Goal: Information Seeking & Learning: Learn about a topic

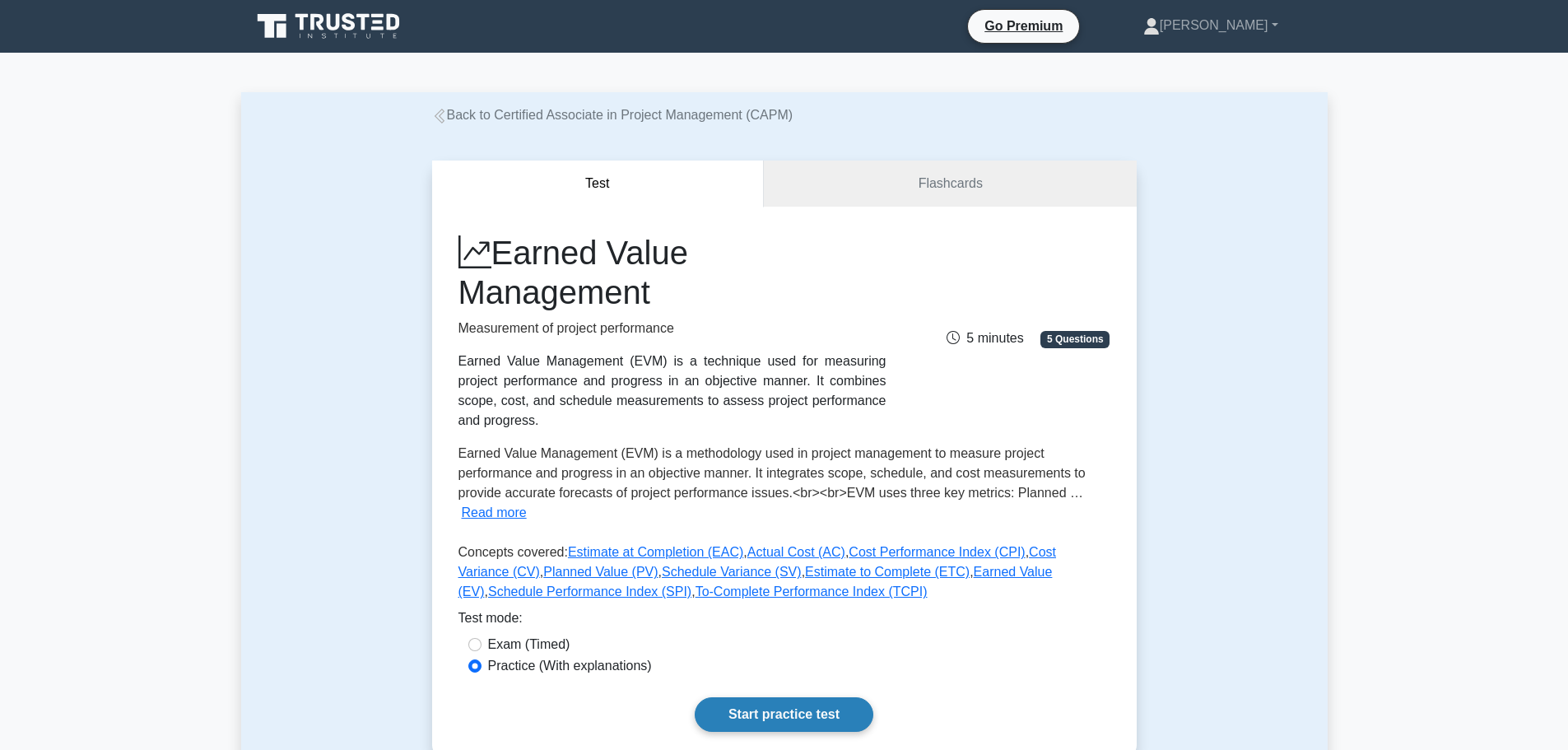
click at [806, 697] on link "Start practice test" at bounding box center [784, 714] width 179 height 35
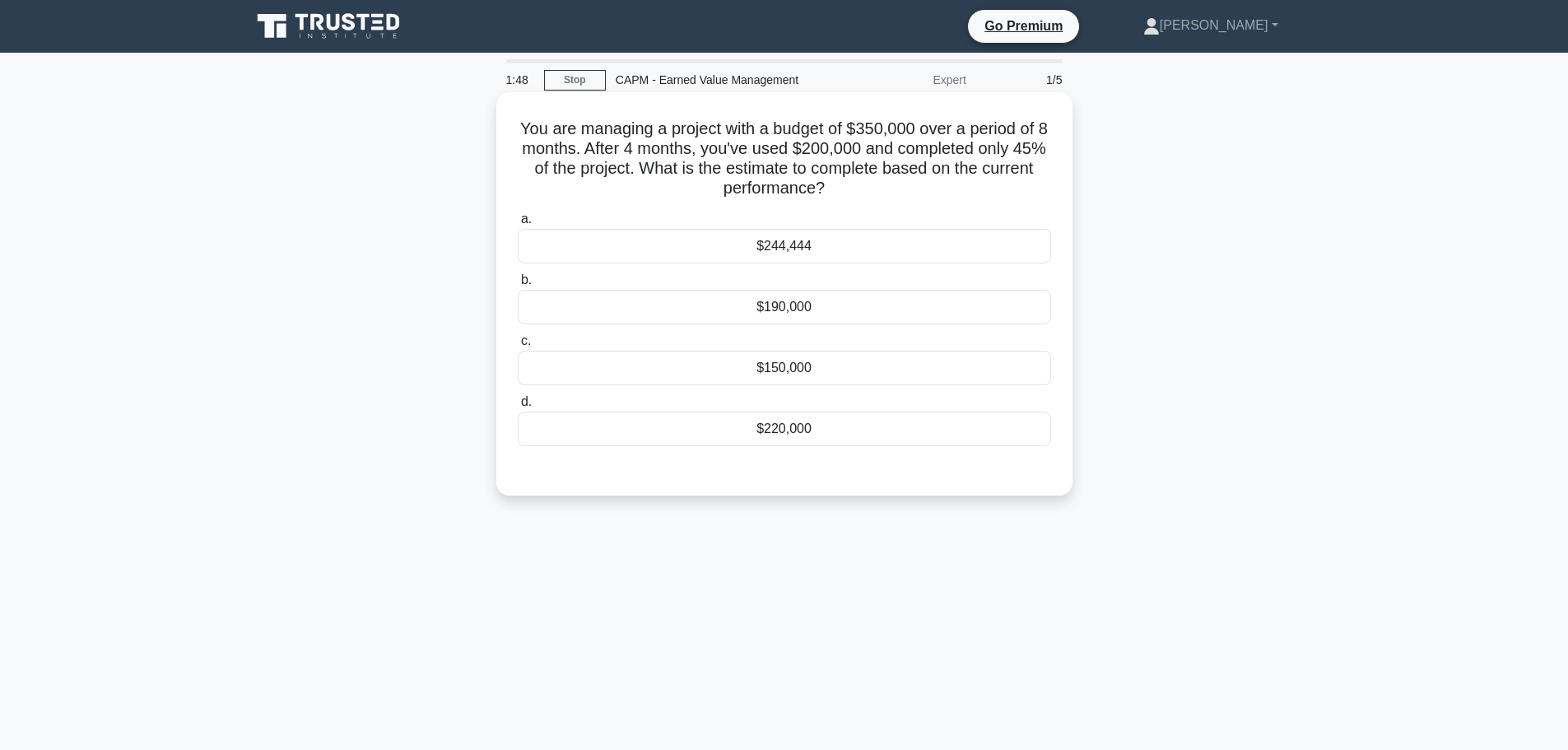
click at [808, 254] on div "$244,444" at bounding box center [784, 246] width 534 height 35
click at [518, 225] on input "a. $244,444" at bounding box center [518, 219] width 0 height 11
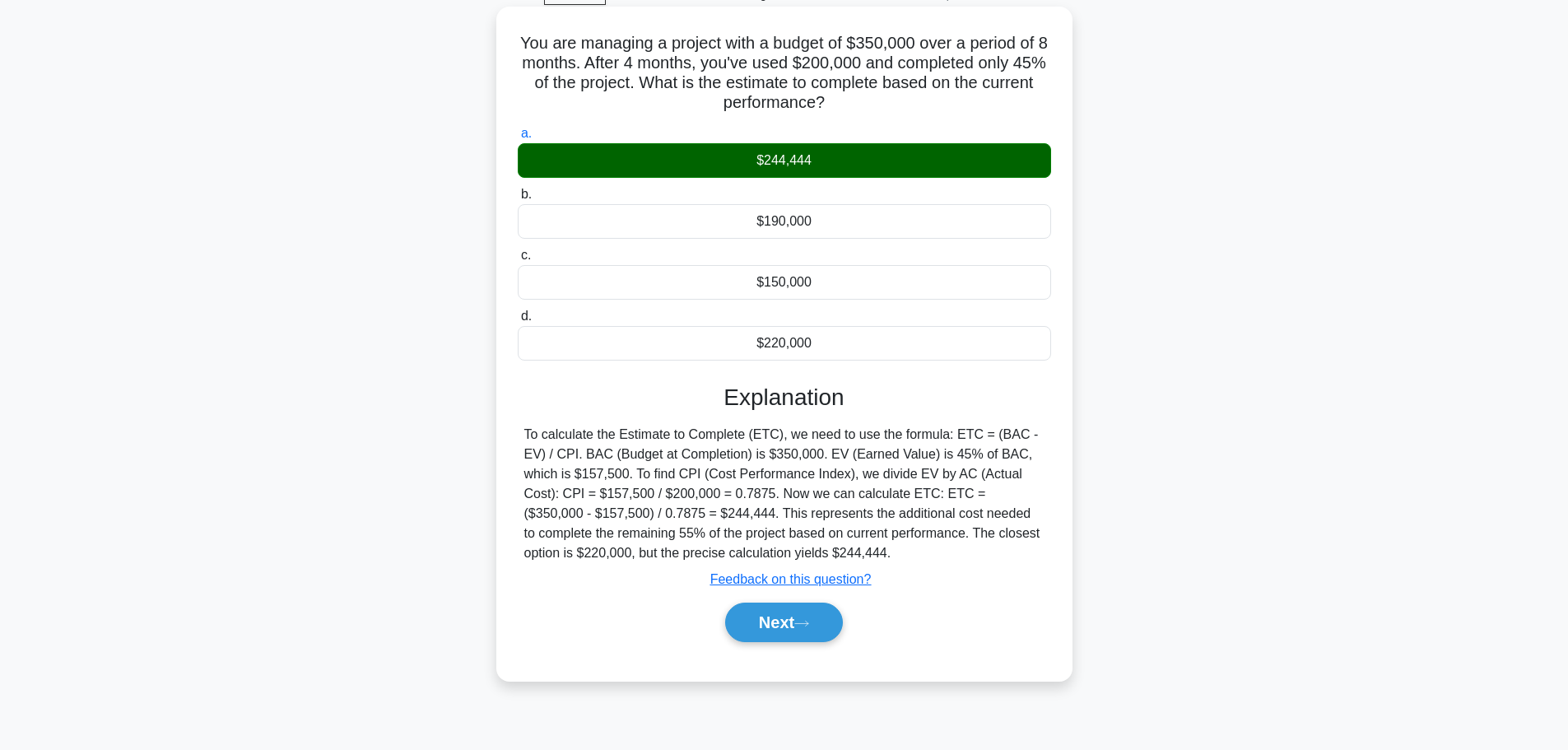
scroll to position [57, 0]
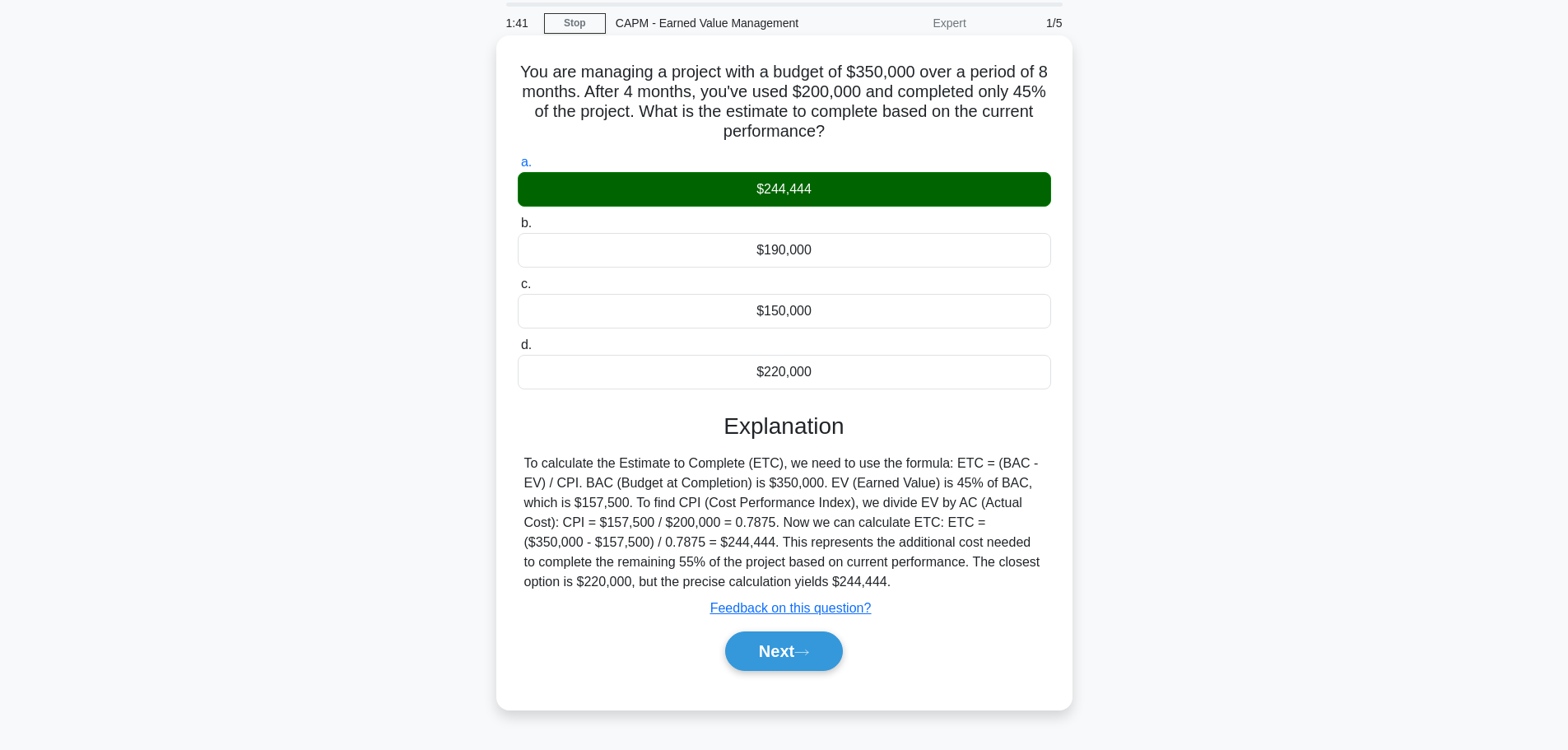
drag, startPoint x: 518, startPoint y: 75, endPoint x: 916, endPoint y: 583, distance: 645.3
click at [916, 583] on div "You are managing a project with a budget of $350,000 over a period of 8 months.…" at bounding box center [784, 372] width 563 height 661
copy div "You are managing a project with a budget of $350,000 over a period of 8 months.…"
click at [791, 641] on button "Next" at bounding box center [784, 651] width 118 height 40
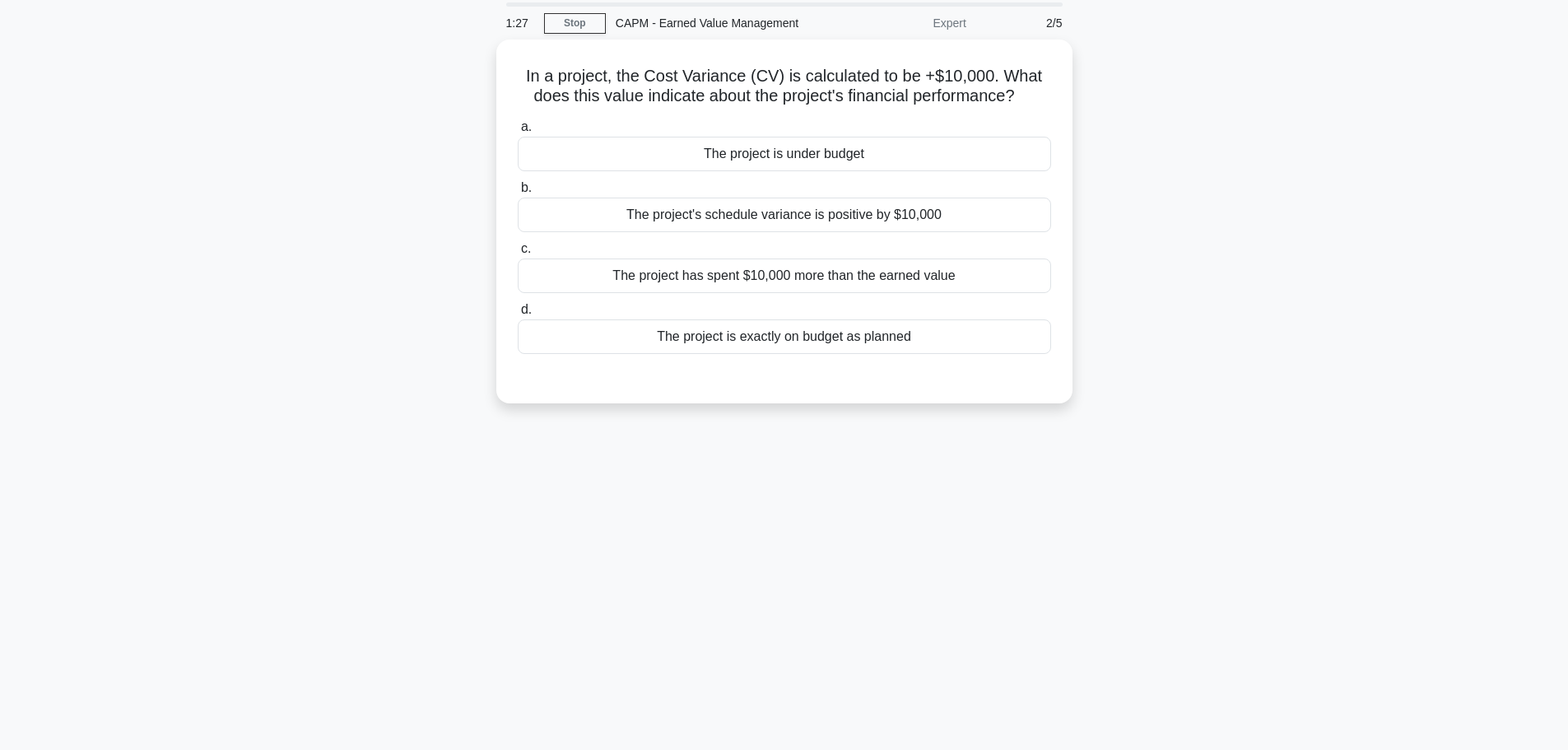
scroll to position [0, 0]
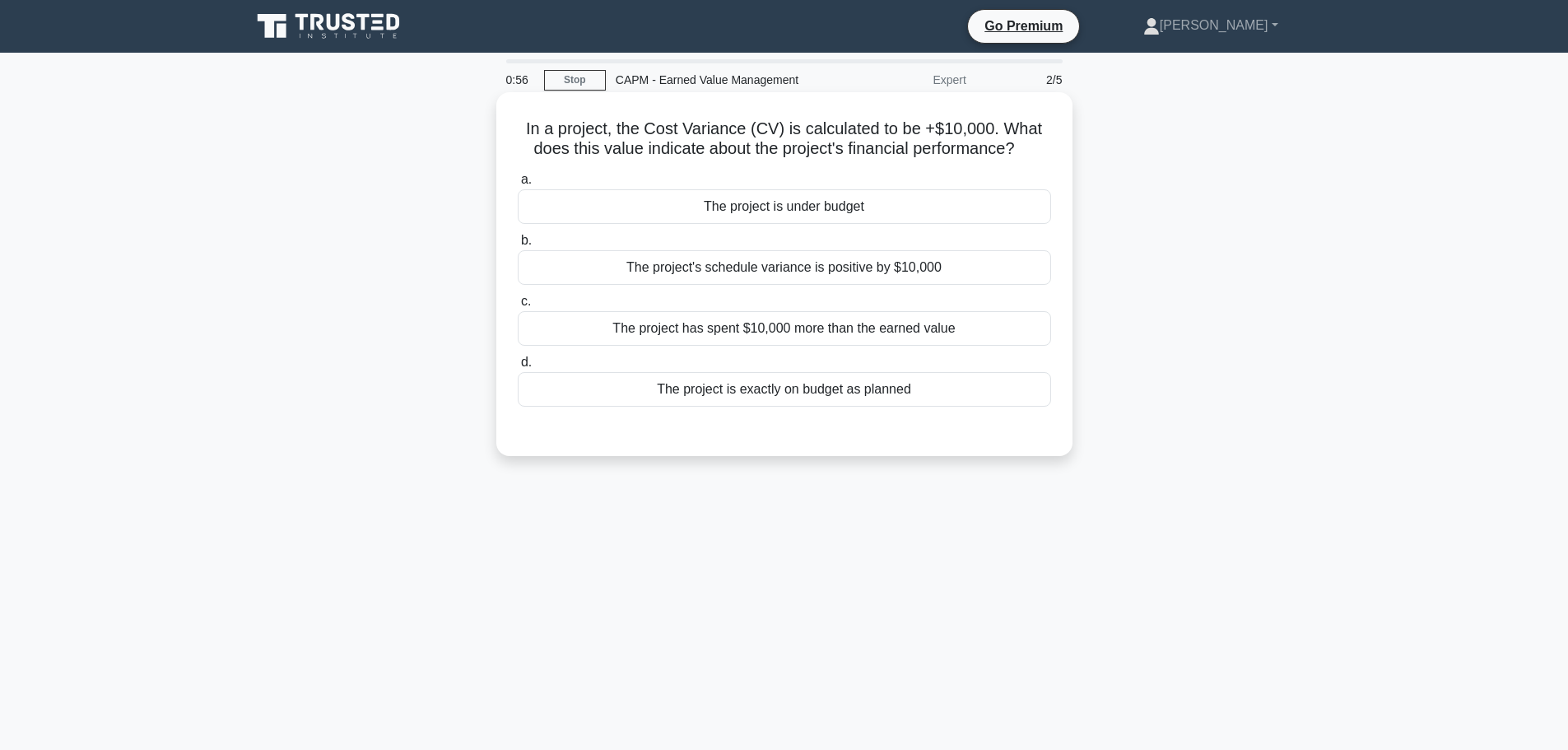
click at [801, 325] on div "The project has spent $10,000 more than the earned value" at bounding box center [784, 328] width 534 height 35
click at [518, 307] on input "c. The project has spent $10,000 more than the earned value" at bounding box center [518, 301] width 0 height 11
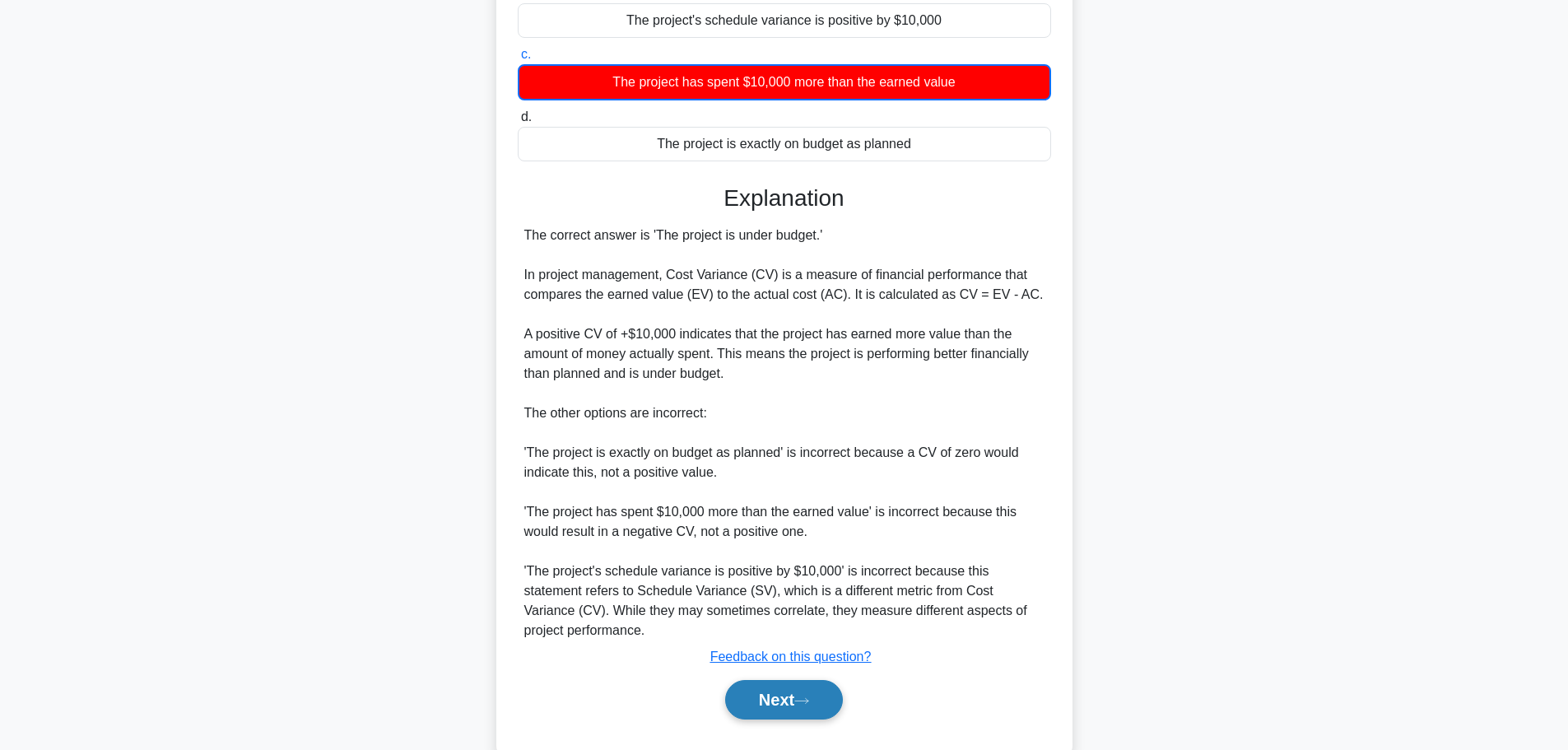
click at [760, 689] on button "Next" at bounding box center [784, 699] width 118 height 40
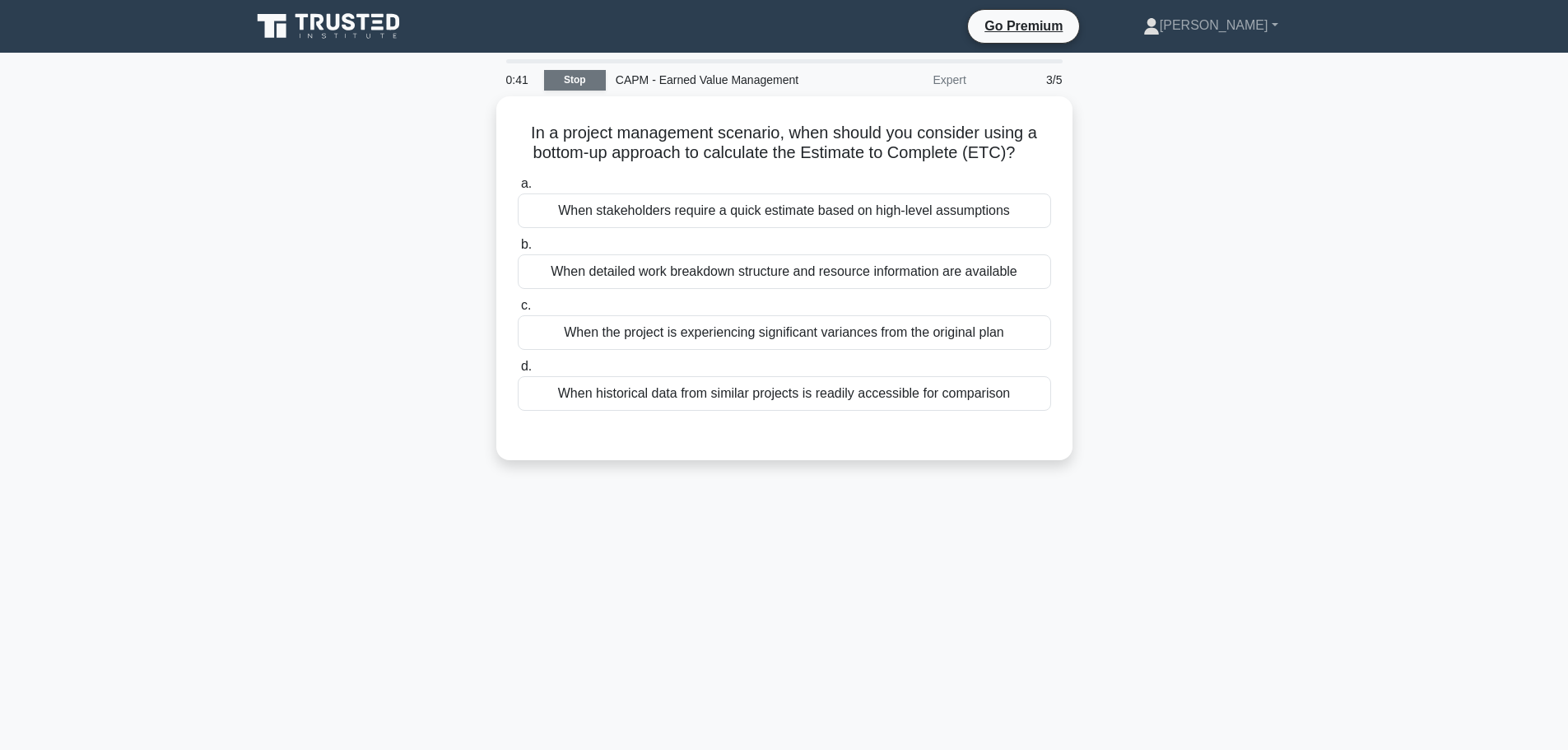
click at [575, 76] on link "Stop" at bounding box center [575, 79] width 62 height 20
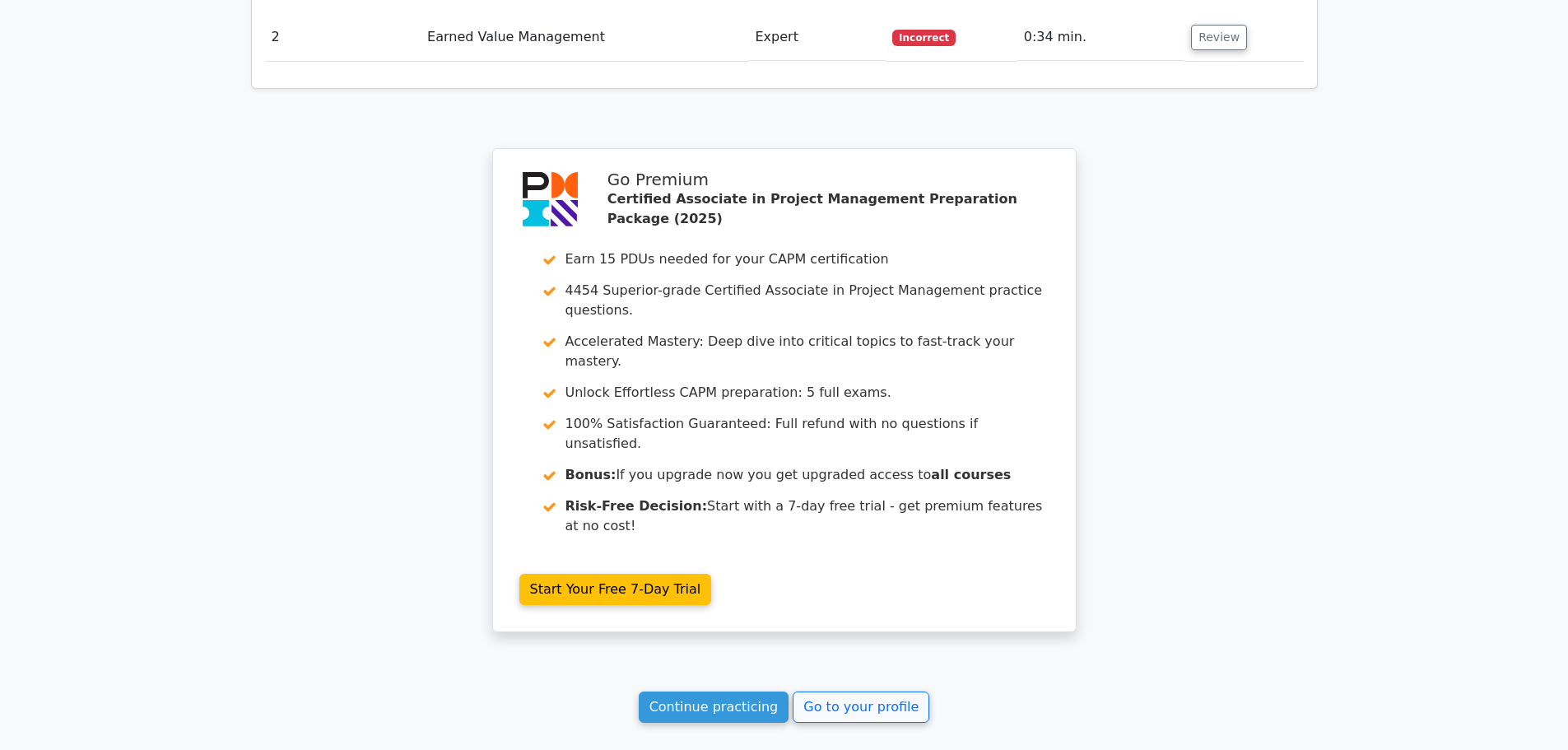
scroll to position [2058, 0]
click at [665, 690] on link "Continue practicing" at bounding box center [714, 706] width 151 height 31
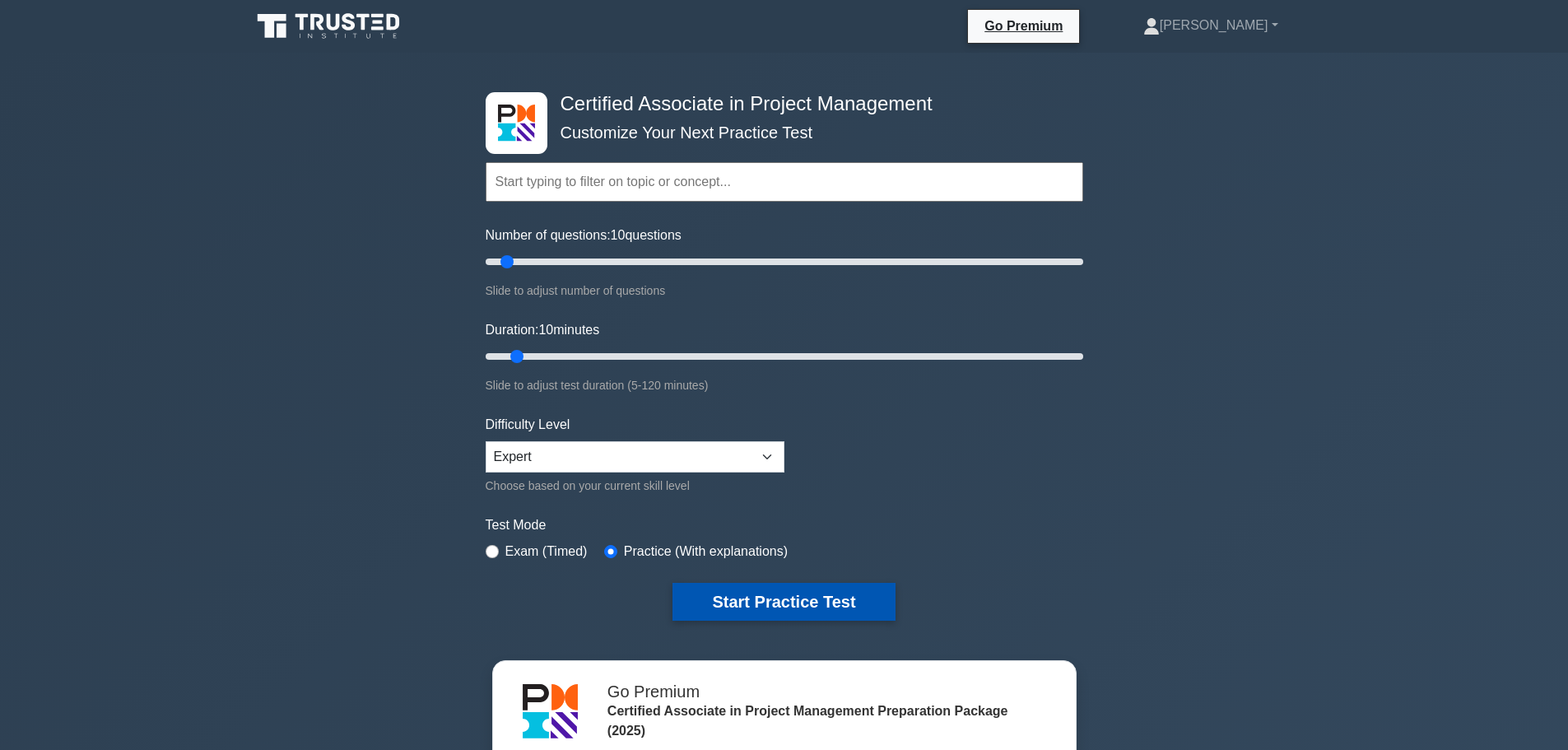
click at [787, 601] on button "Start Practice Test" at bounding box center [784, 601] width 222 height 38
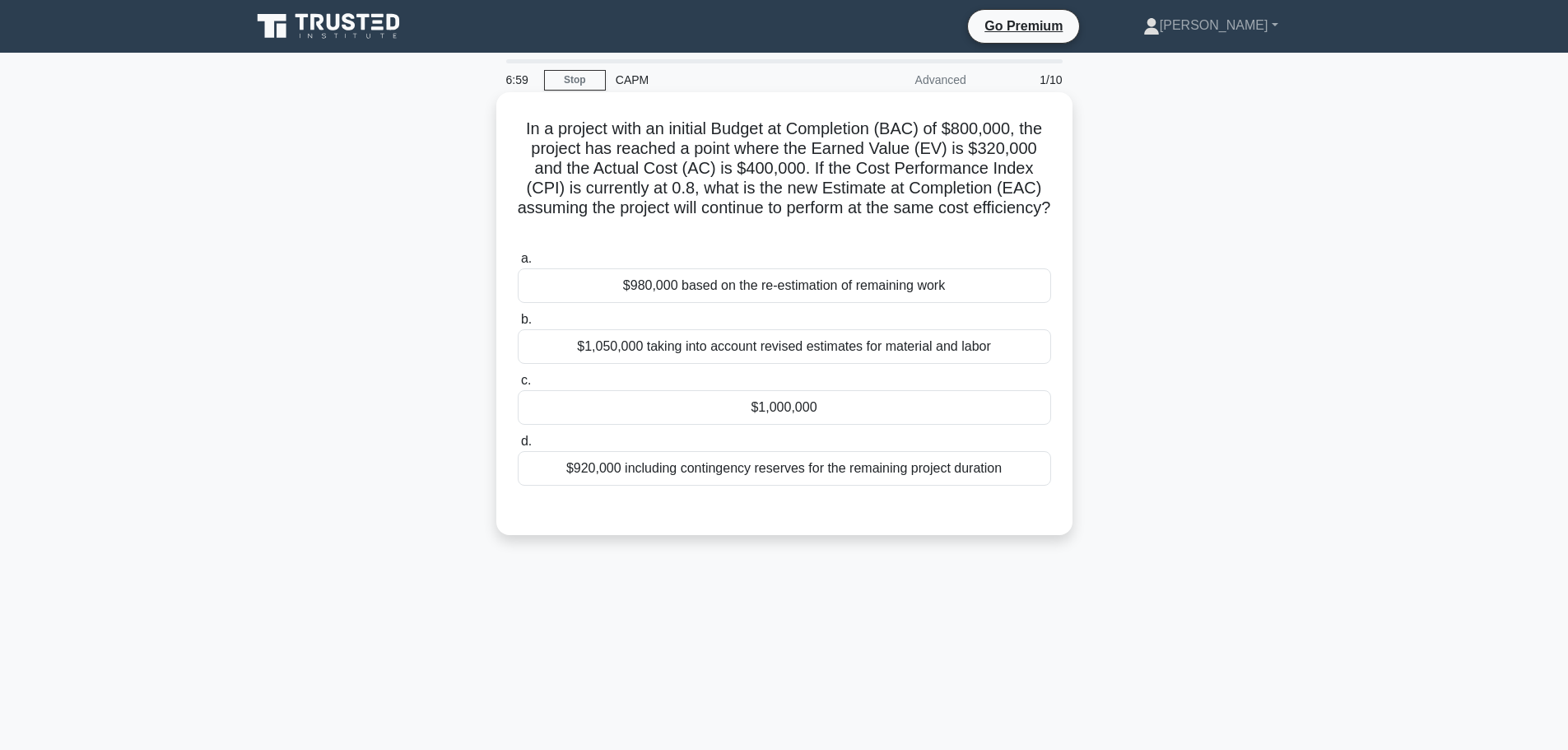
click at [666, 291] on div "$980,000 based on the re-estimation of remaining work" at bounding box center [784, 286] width 534 height 35
click at [518, 264] on input "a. $980,000 based on the re-estimation of remaining work" at bounding box center [518, 259] width 0 height 11
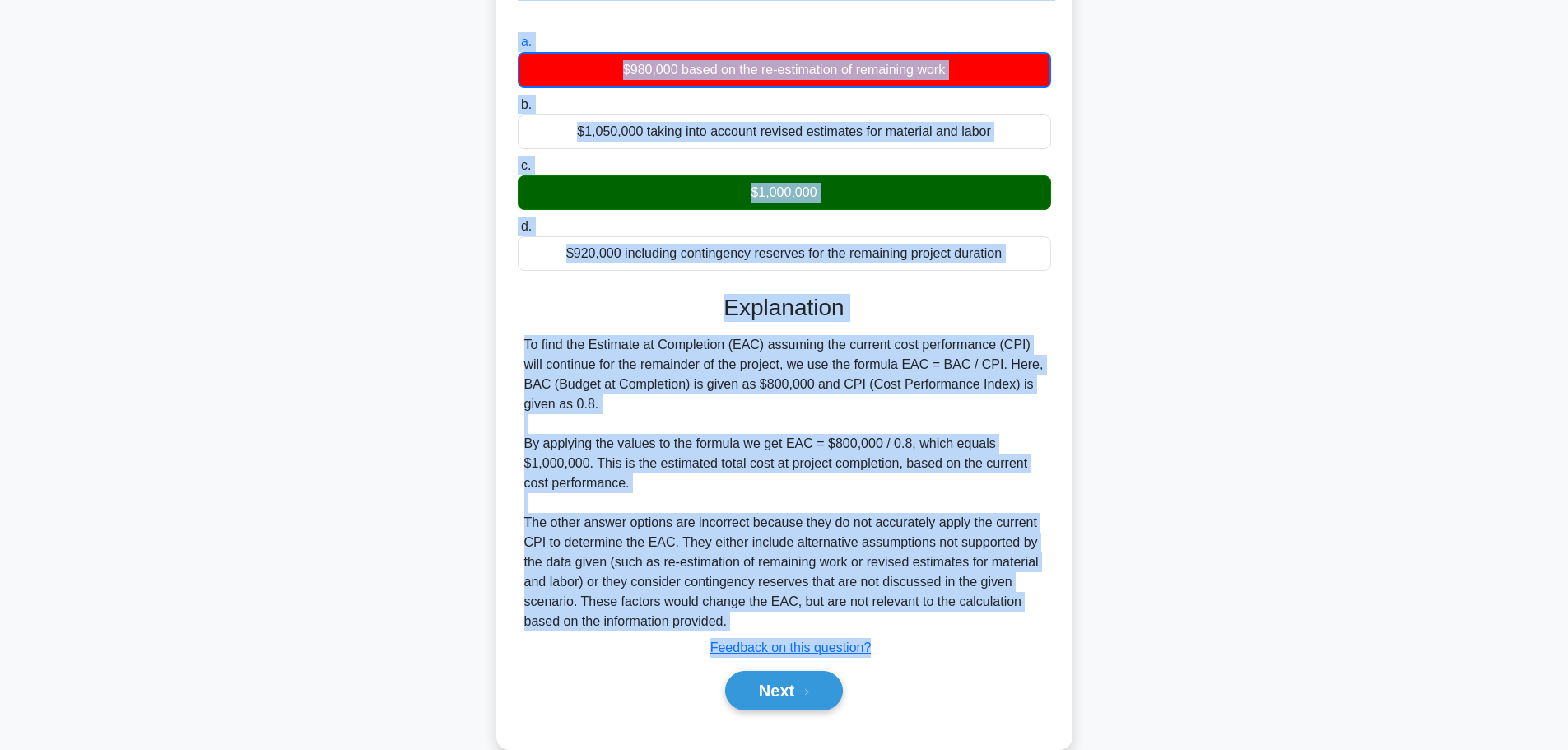
scroll to position [248, 0]
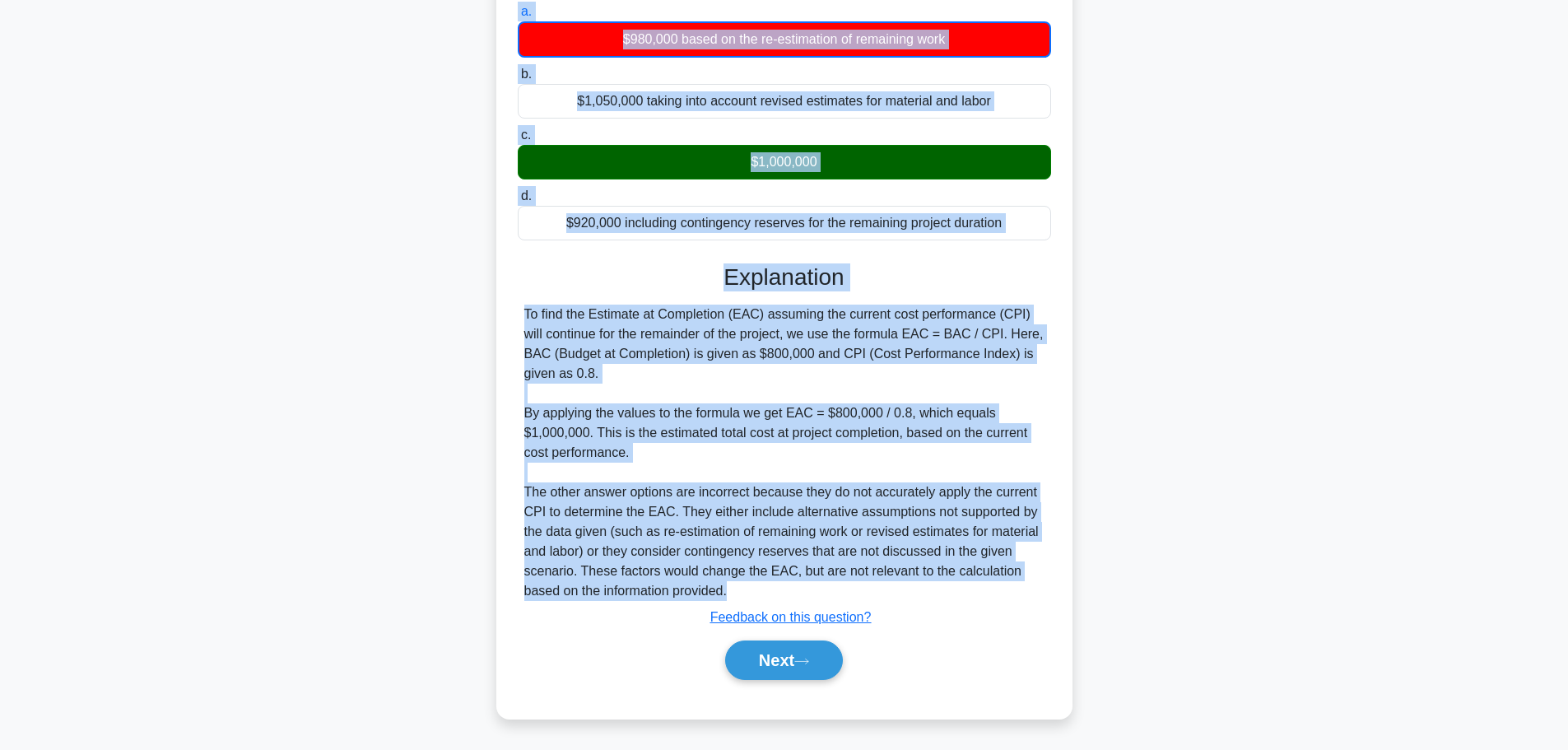
drag, startPoint x: 518, startPoint y: 130, endPoint x: 940, endPoint y: 599, distance: 630.9
click at [940, 599] on div "In a project with an initial Budget at Completion (BAC) of $800,000, the projec…" at bounding box center [784, 282] width 563 height 860
copy div "In a project with an initial Budget at Completion (BAC) of $800,000, the projec…"
click at [789, 657] on button "Next" at bounding box center [784, 659] width 118 height 40
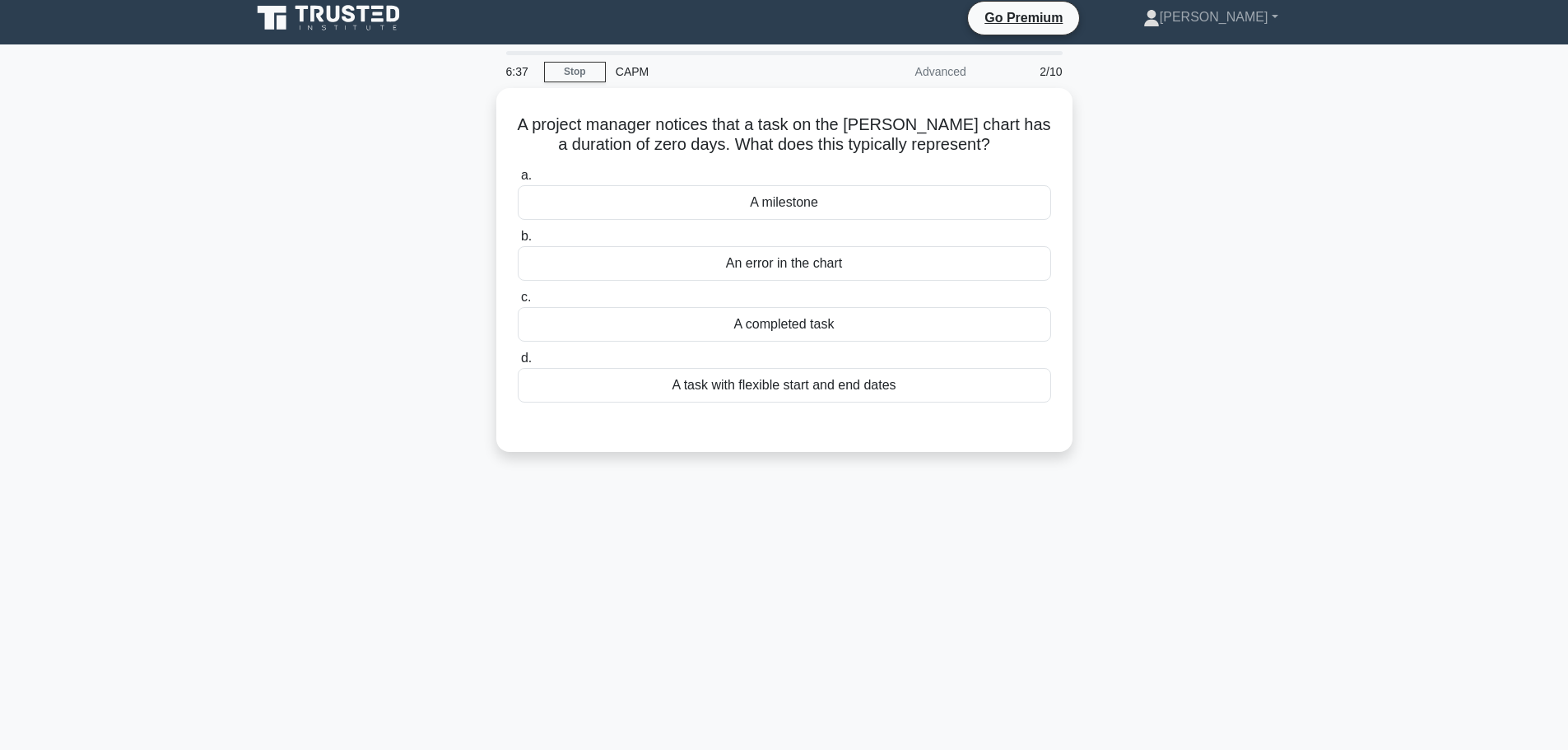
scroll to position [0, 0]
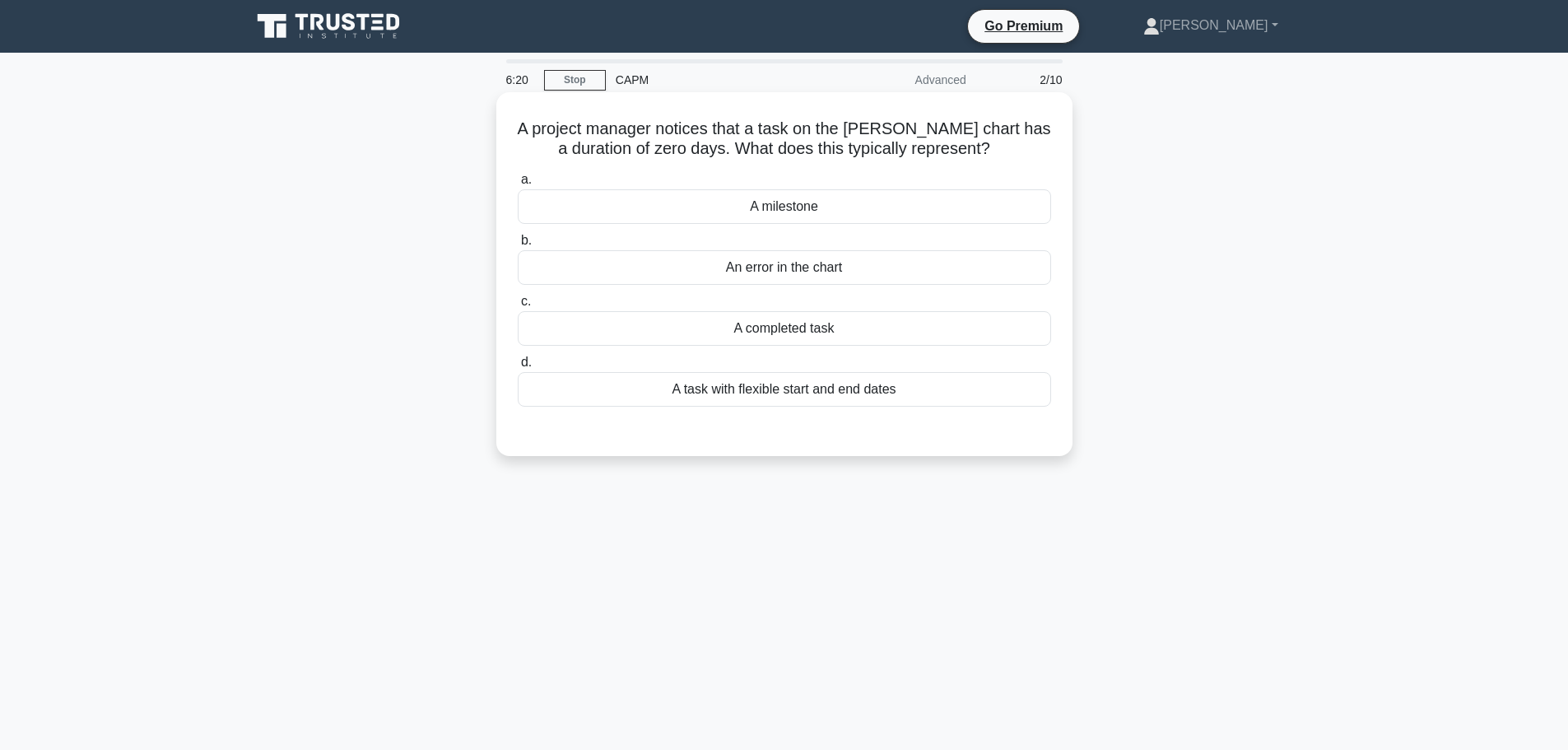
click at [858, 211] on div "A milestone" at bounding box center [784, 207] width 534 height 35
click at [518, 185] on input "a. A milestone" at bounding box center [518, 180] width 0 height 11
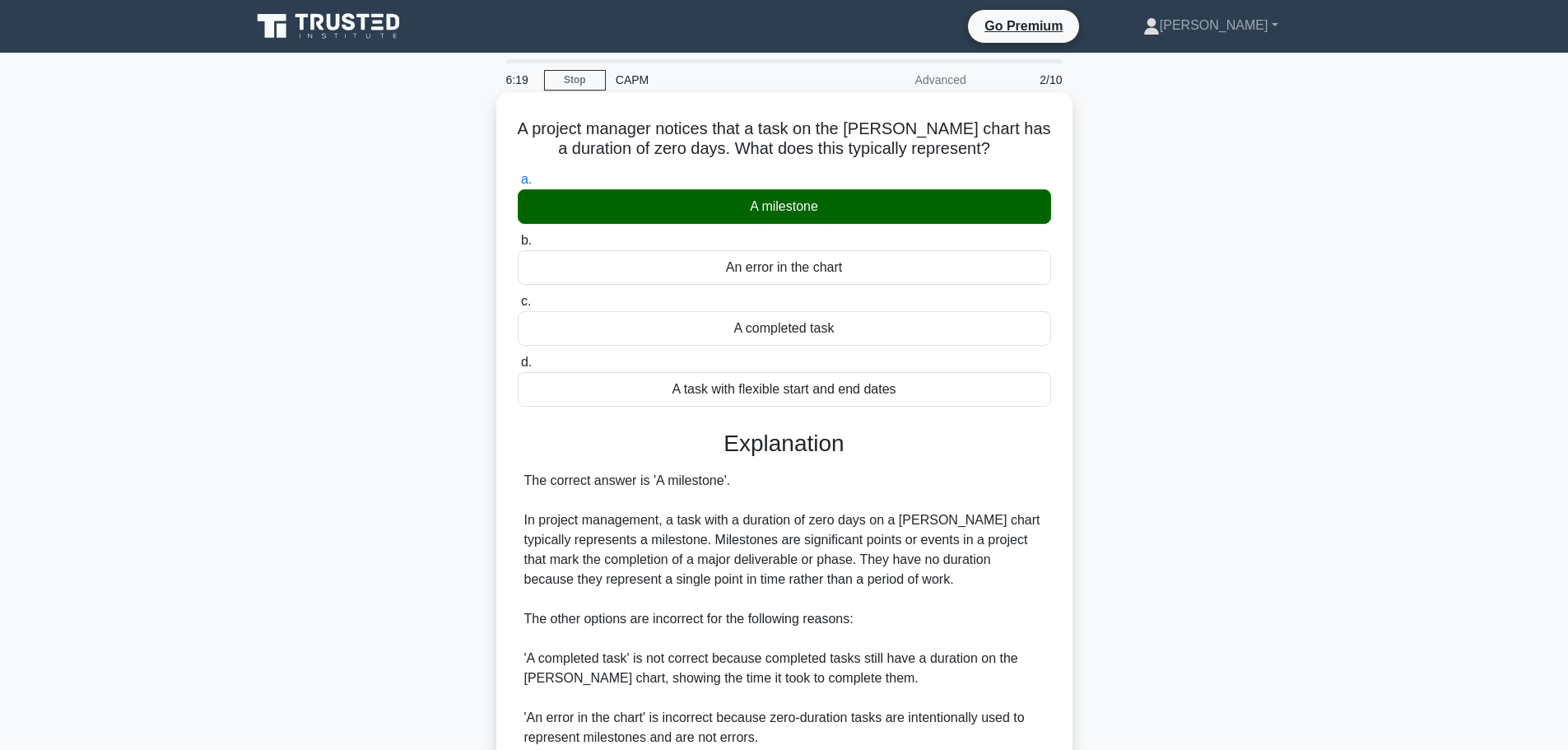
scroll to position [207, 0]
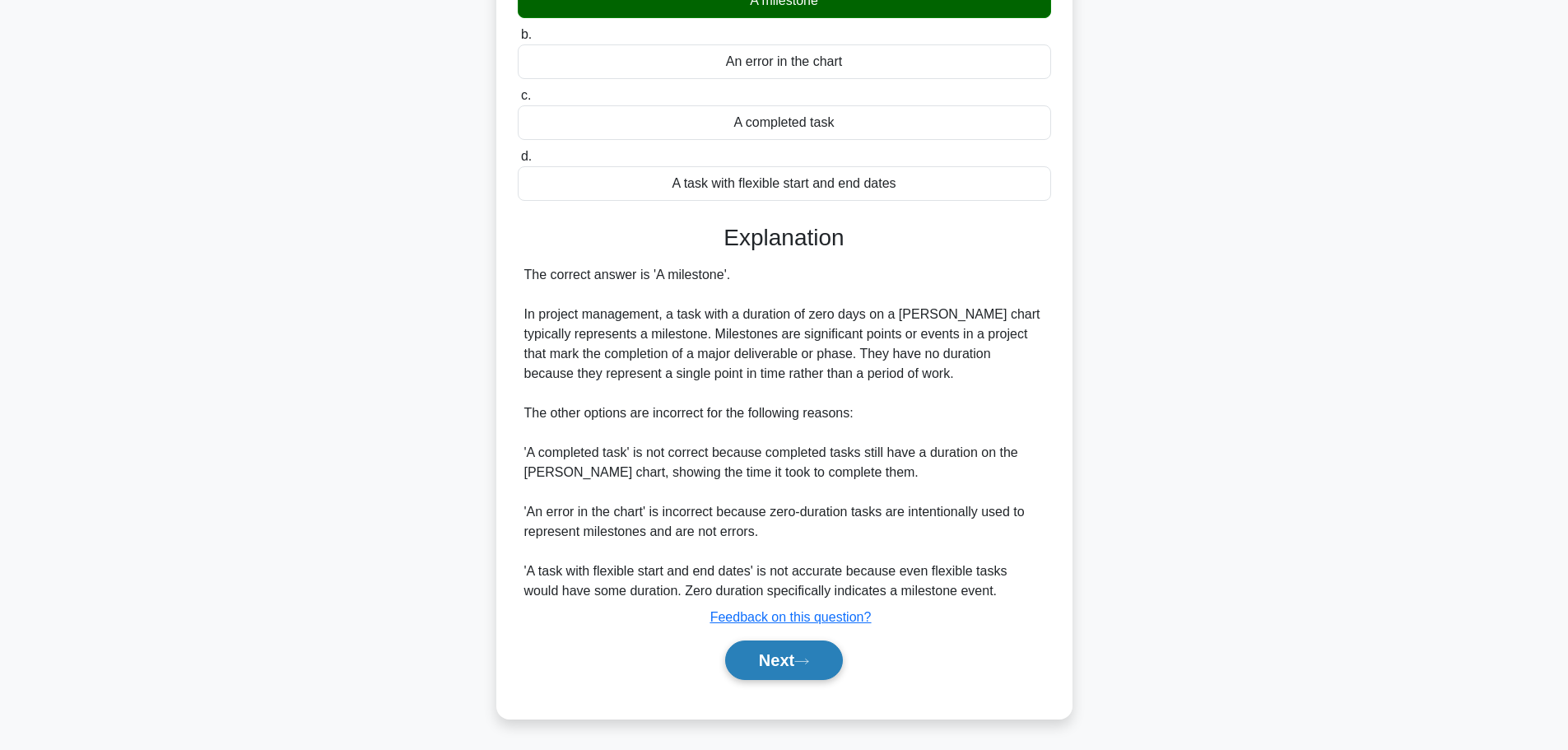
click at [811, 670] on button "Next" at bounding box center [784, 659] width 118 height 40
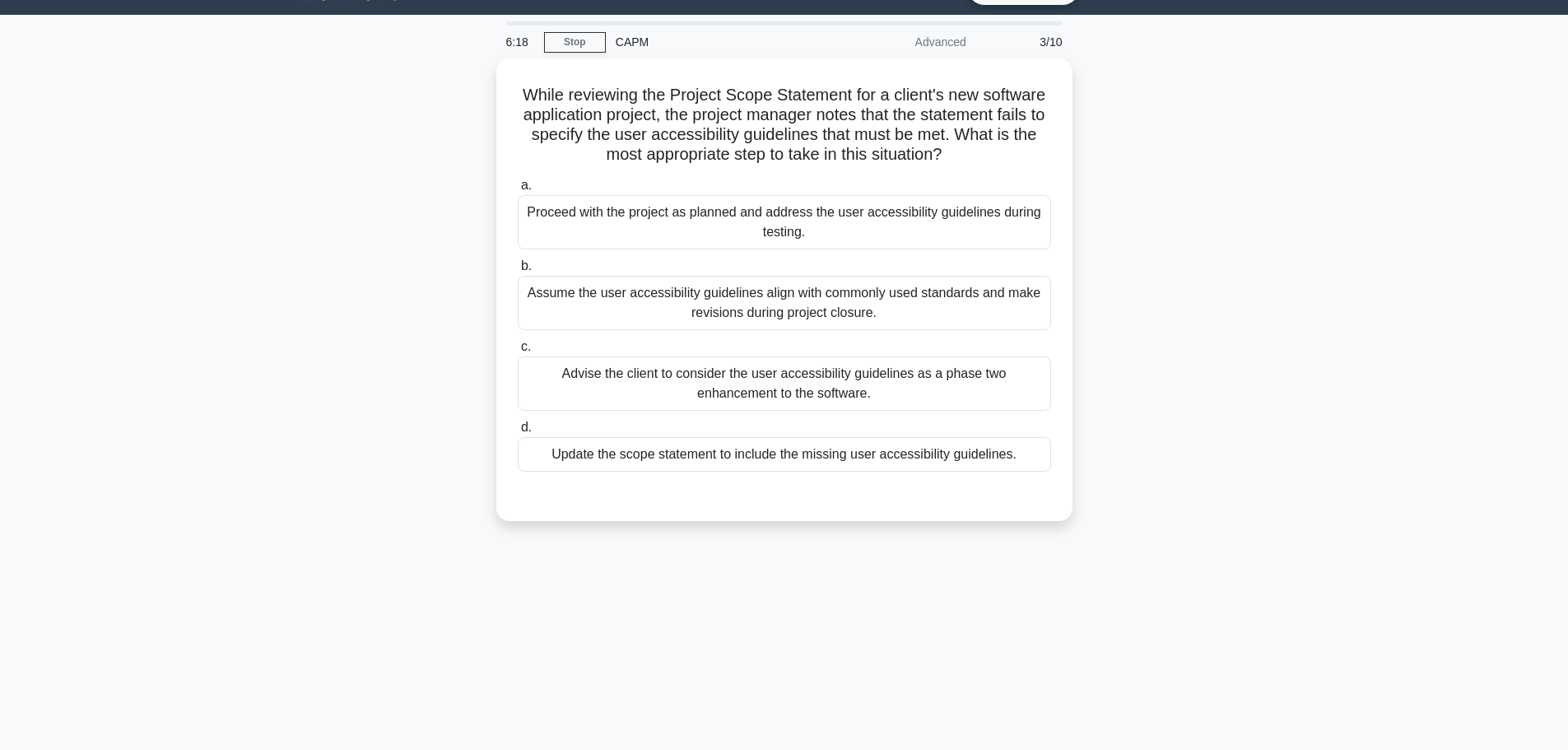
scroll to position [0, 0]
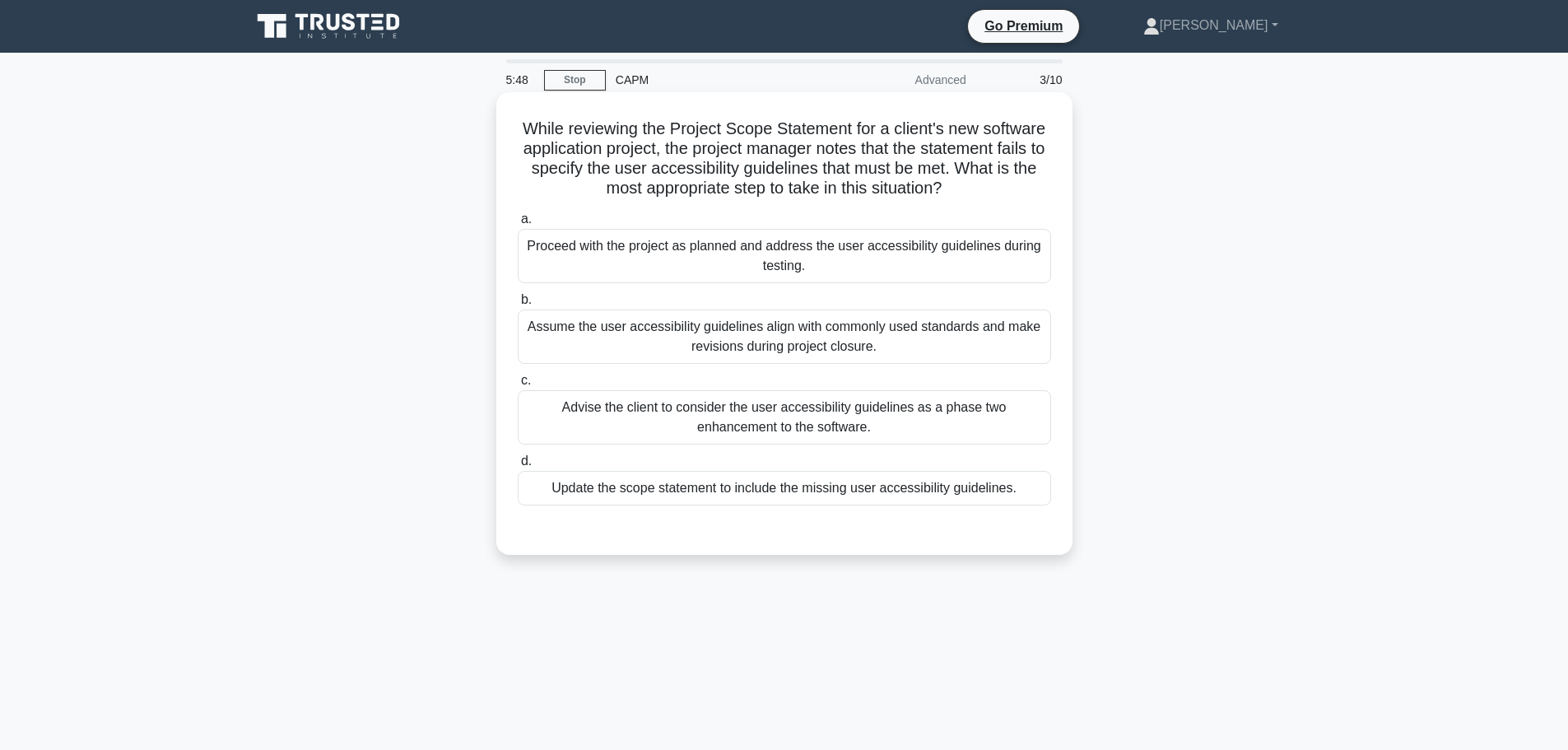
click at [812, 491] on div "Update the scope statement to include the missing user accessibility guidelines." at bounding box center [784, 488] width 534 height 35
click at [518, 467] on input "d. Update the scope statement to include the missing user accessibility guideli…" at bounding box center [518, 460] width 0 height 11
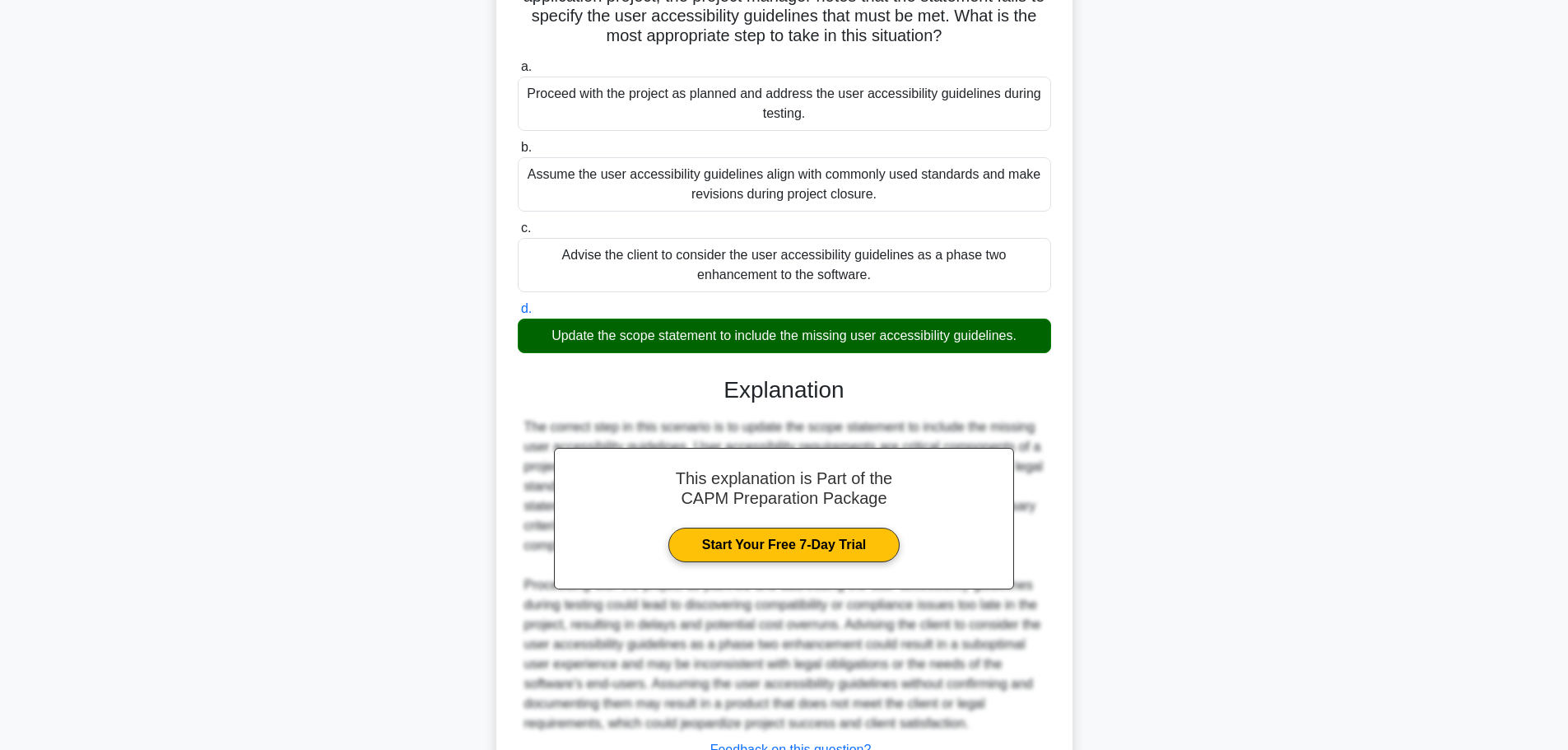
scroll to position [286, 0]
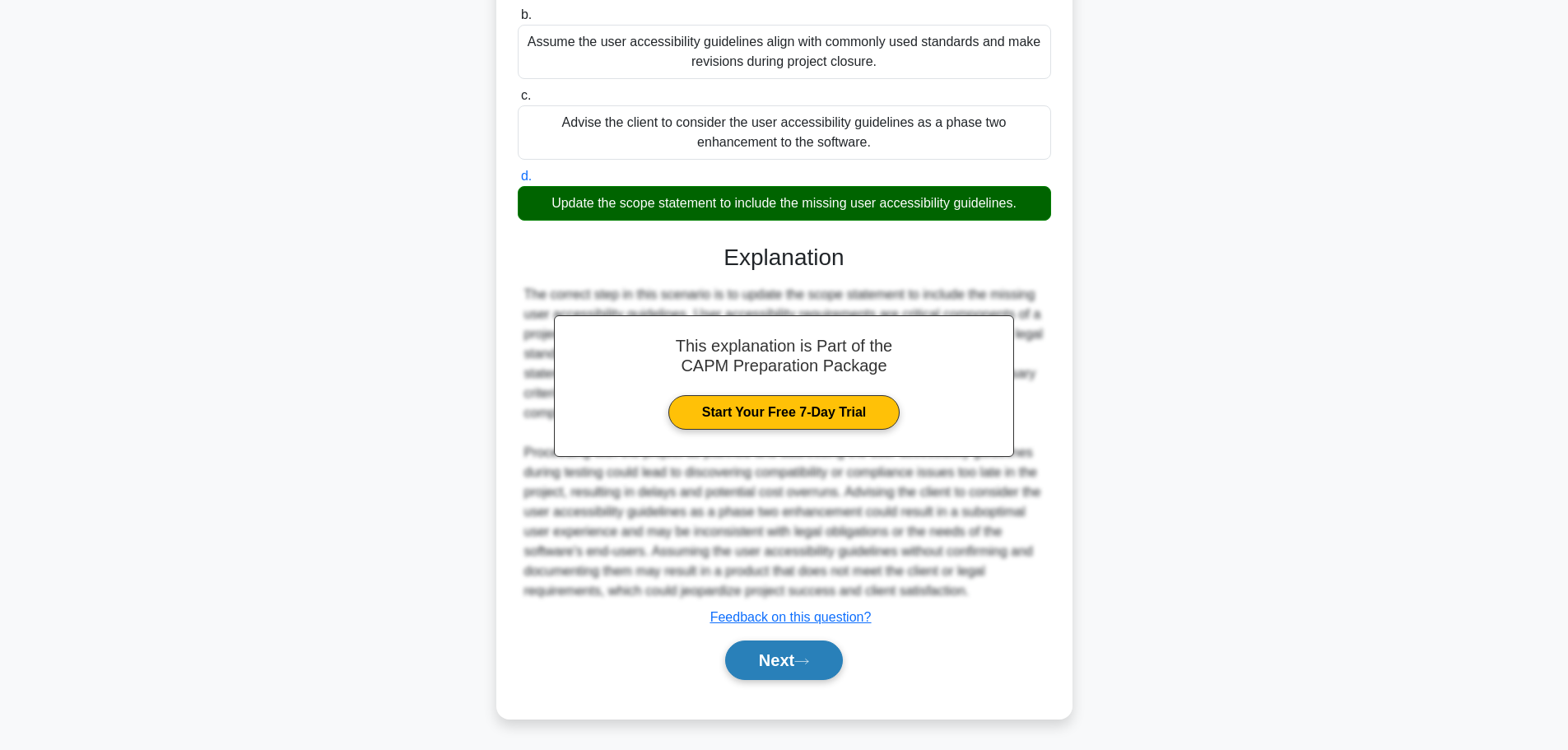
click at [791, 656] on button "Next" at bounding box center [784, 659] width 118 height 40
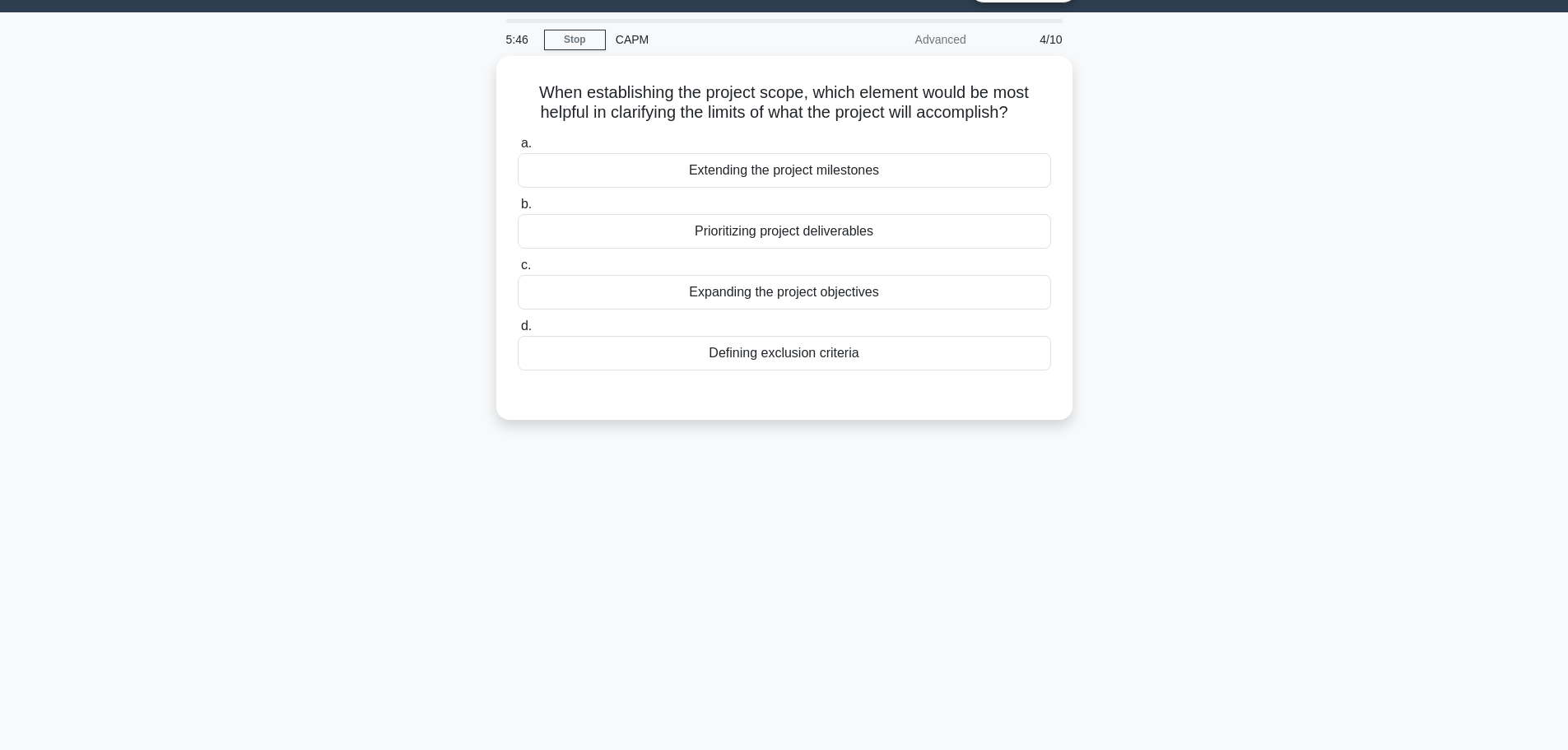
scroll to position [0, 0]
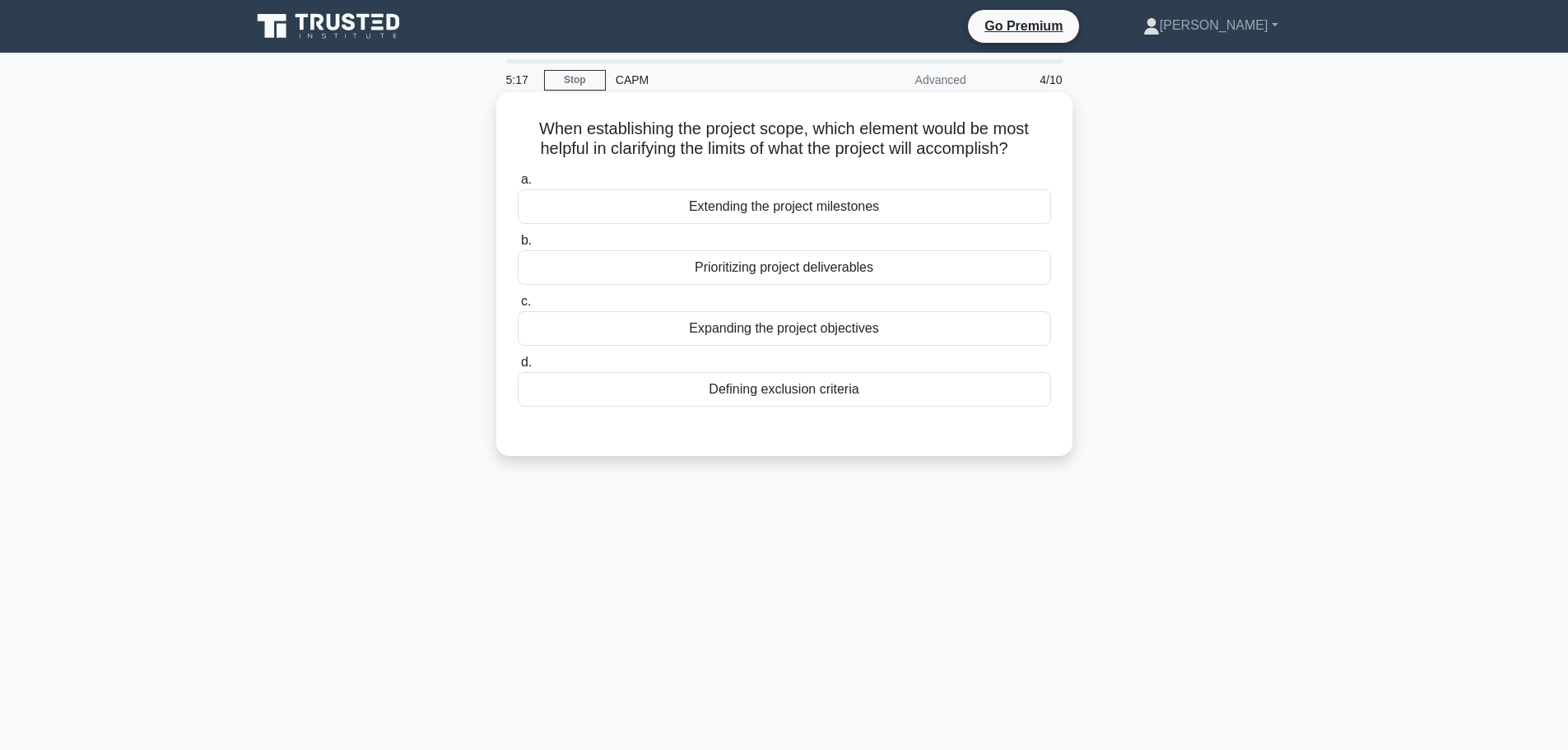
click at [777, 261] on div "Prioritizing project deliverables" at bounding box center [784, 267] width 534 height 35
click at [518, 246] on input "b. Prioritizing project deliverables" at bounding box center [518, 240] width 0 height 11
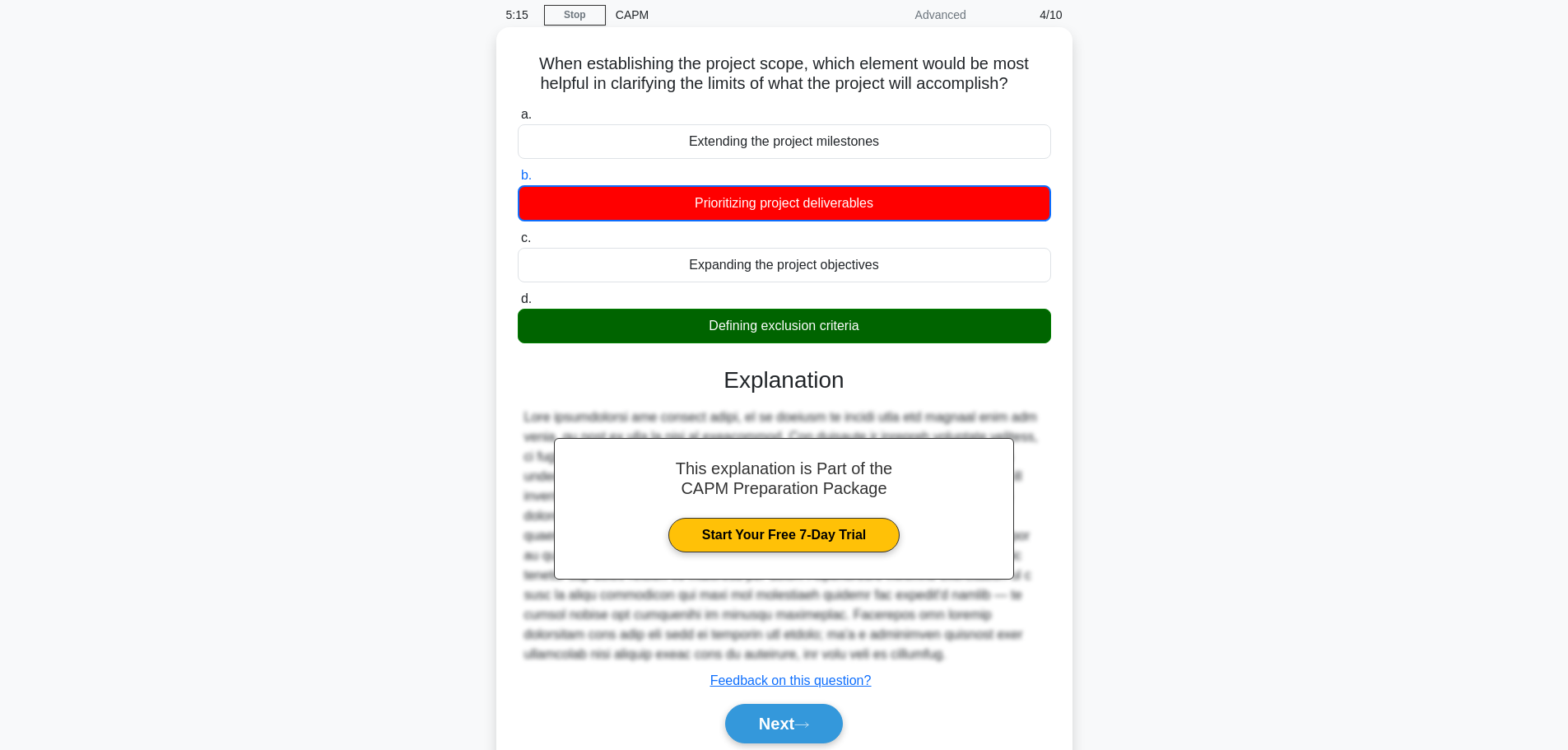
scroll to position [139, 0]
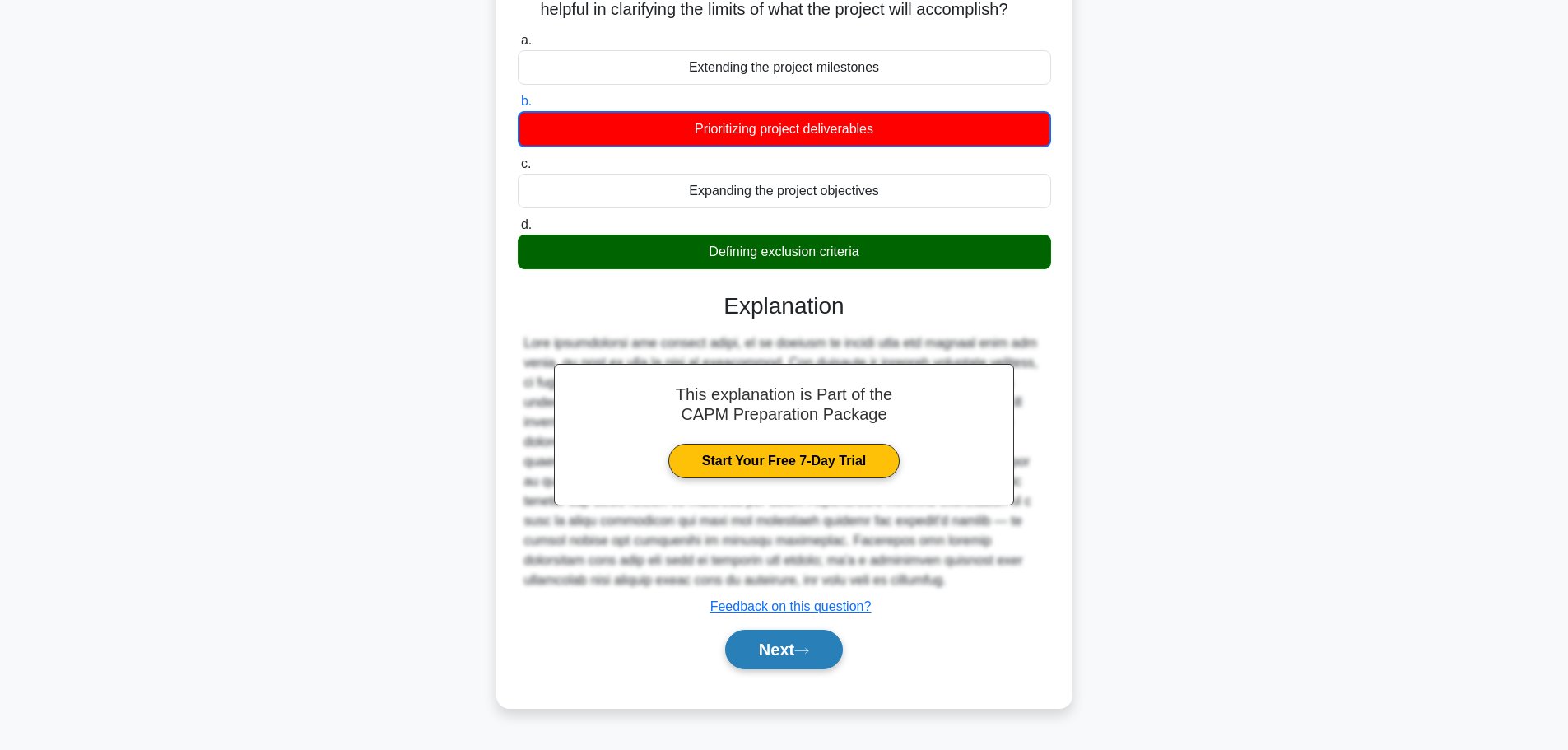
click at [797, 646] on button "Next" at bounding box center [784, 649] width 118 height 40
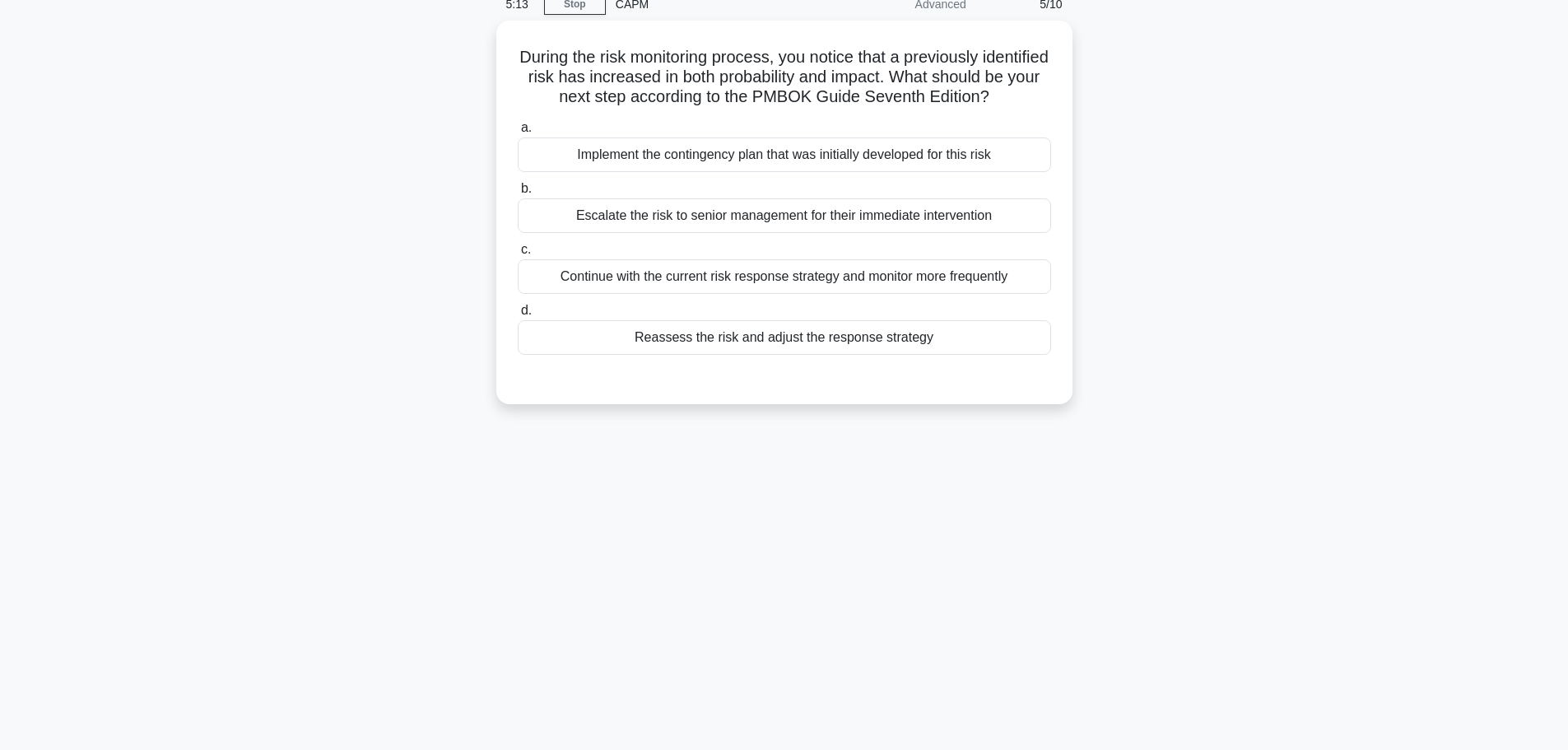
scroll to position [0, 0]
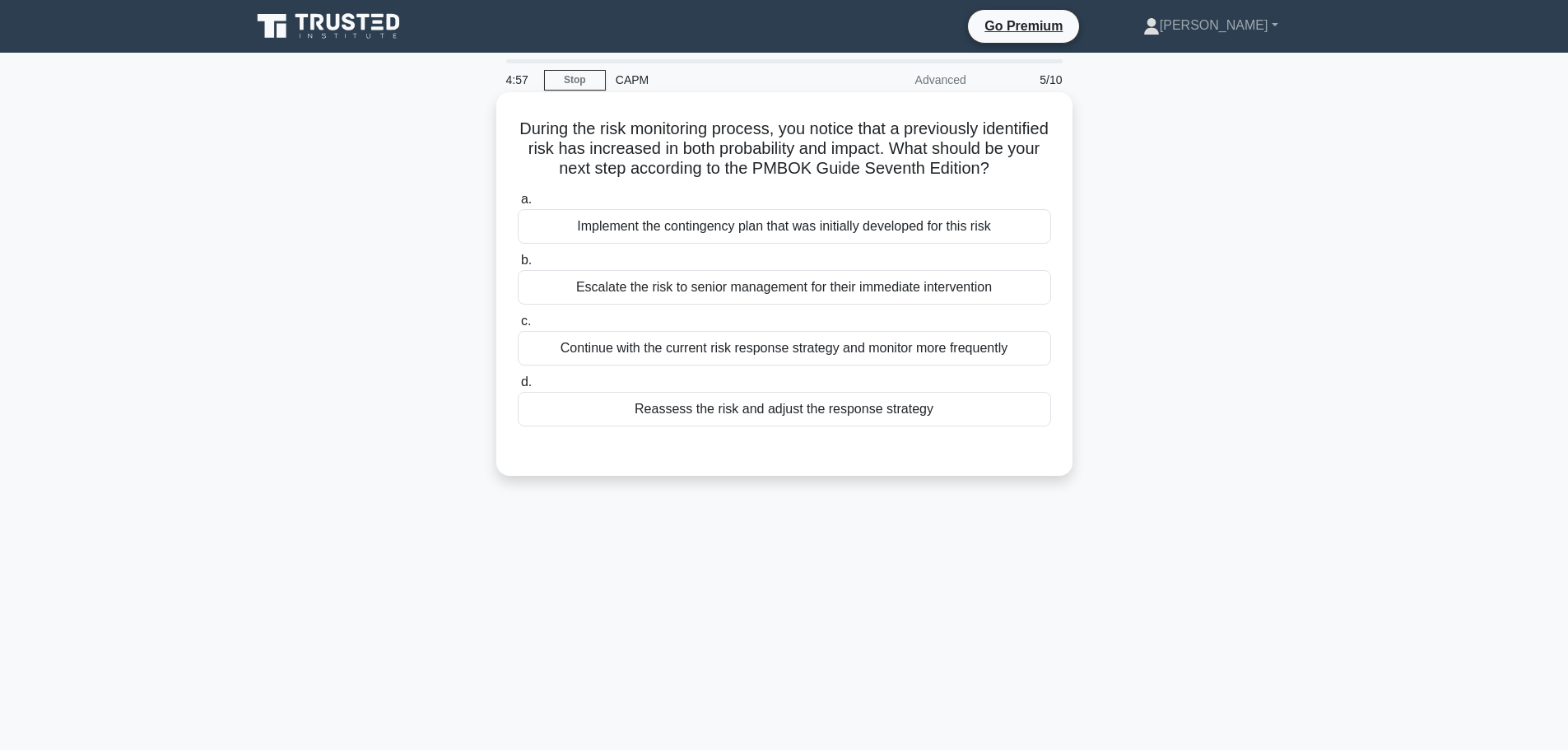
click at [825, 243] on div "Implement the contingency plan that was initially developed for this risk" at bounding box center [784, 227] width 534 height 35
click at [518, 205] on input "a. Implement the contingency plan that was initially developed for this risk" at bounding box center [518, 199] width 0 height 11
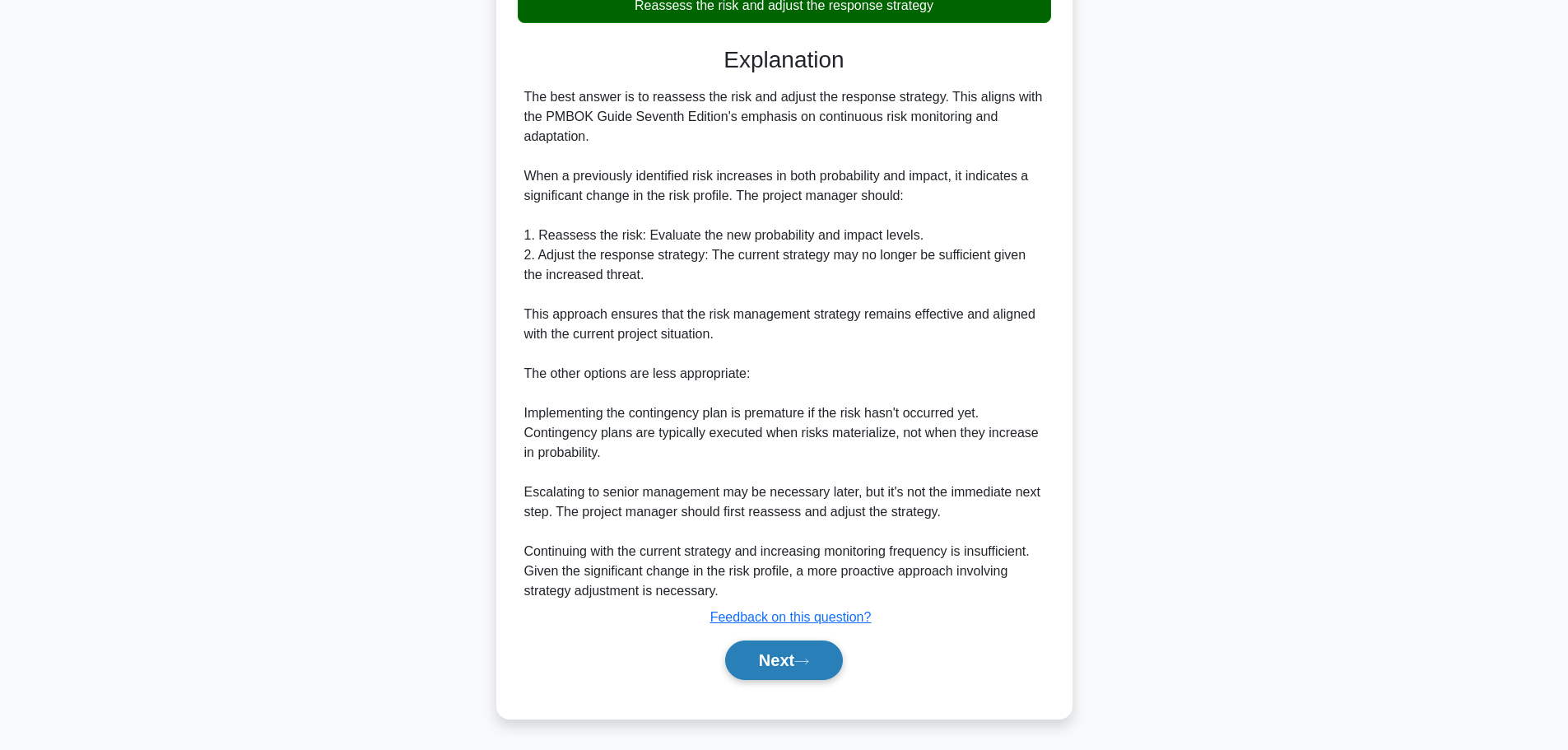
click at [789, 640] on button "Next" at bounding box center [784, 659] width 118 height 40
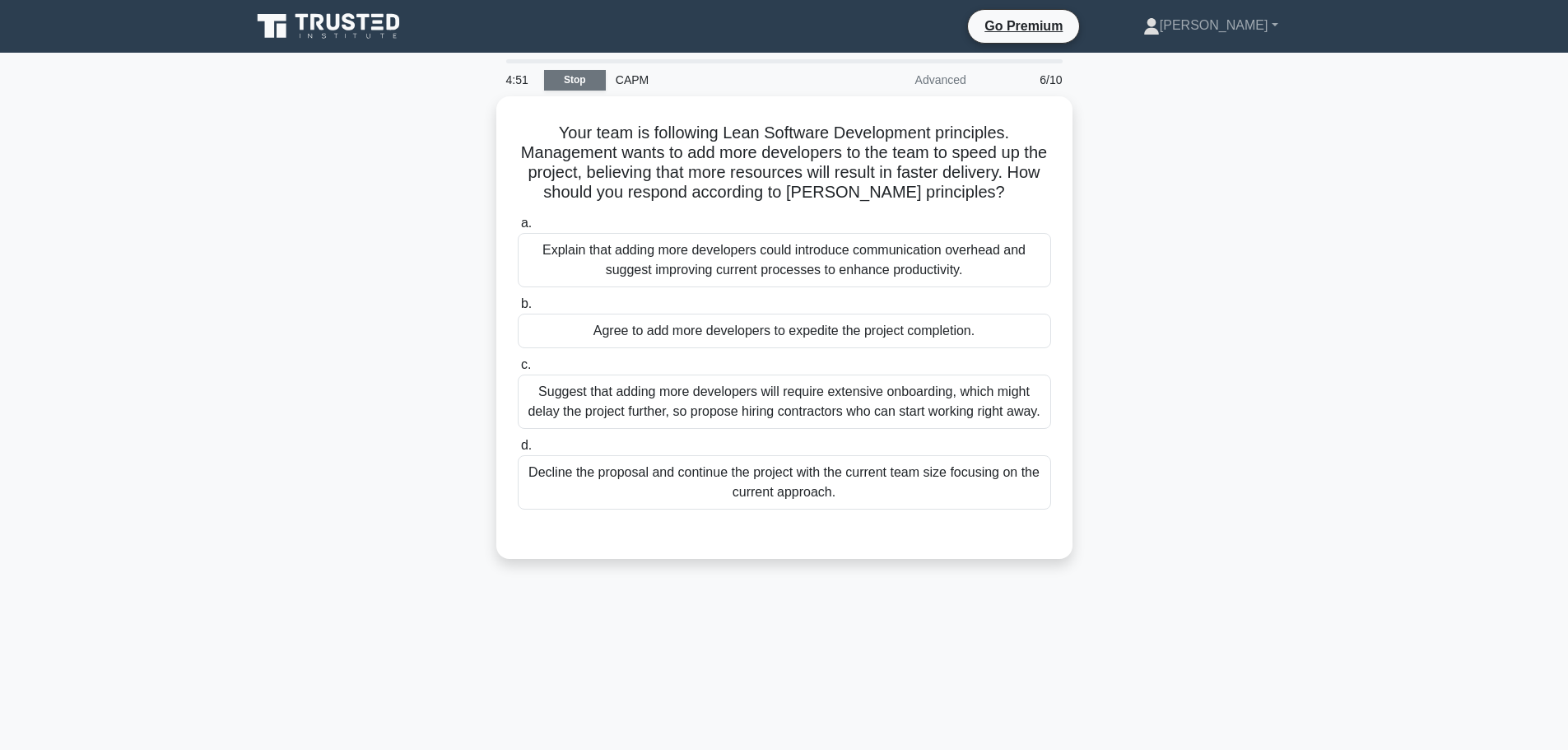
click at [572, 86] on link "Stop" at bounding box center [575, 79] width 62 height 20
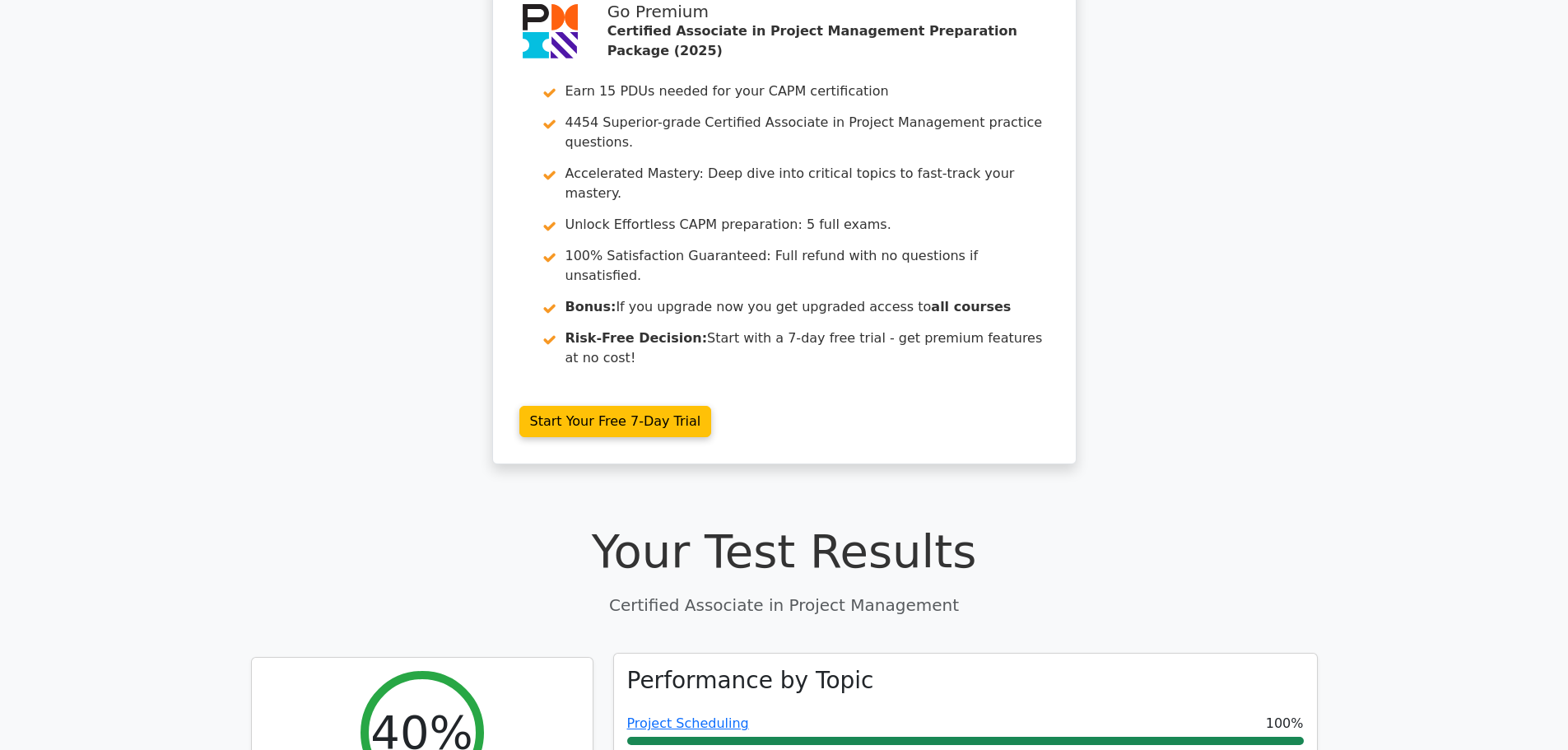
scroll to position [165, 0]
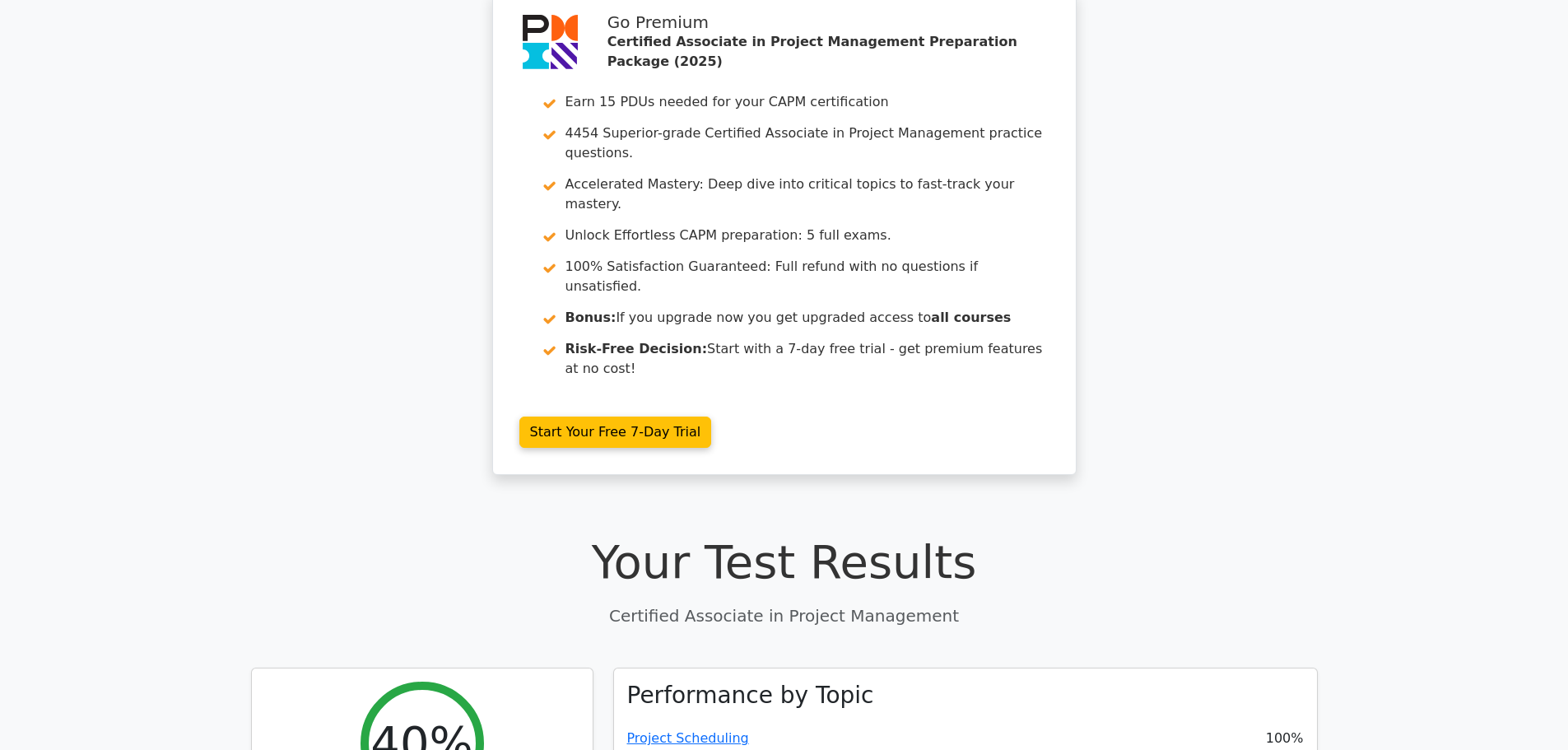
scroll to position [0, 0]
